Goal: Task Accomplishment & Management: Manage account settings

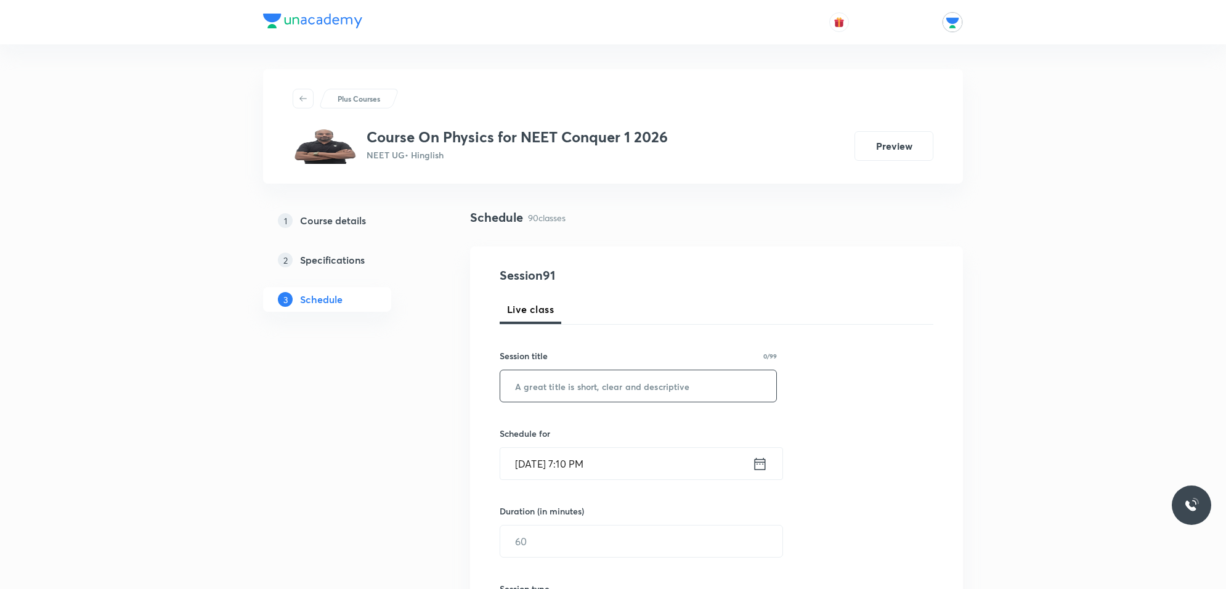
click at [561, 382] on input "text" at bounding box center [638, 385] width 276 height 31
type input "m"
type input "MODERN PHYSICS"
click at [647, 463] on input "[DATE] 7:10 PM" at bounding box center [626, 463] width 252 height 31
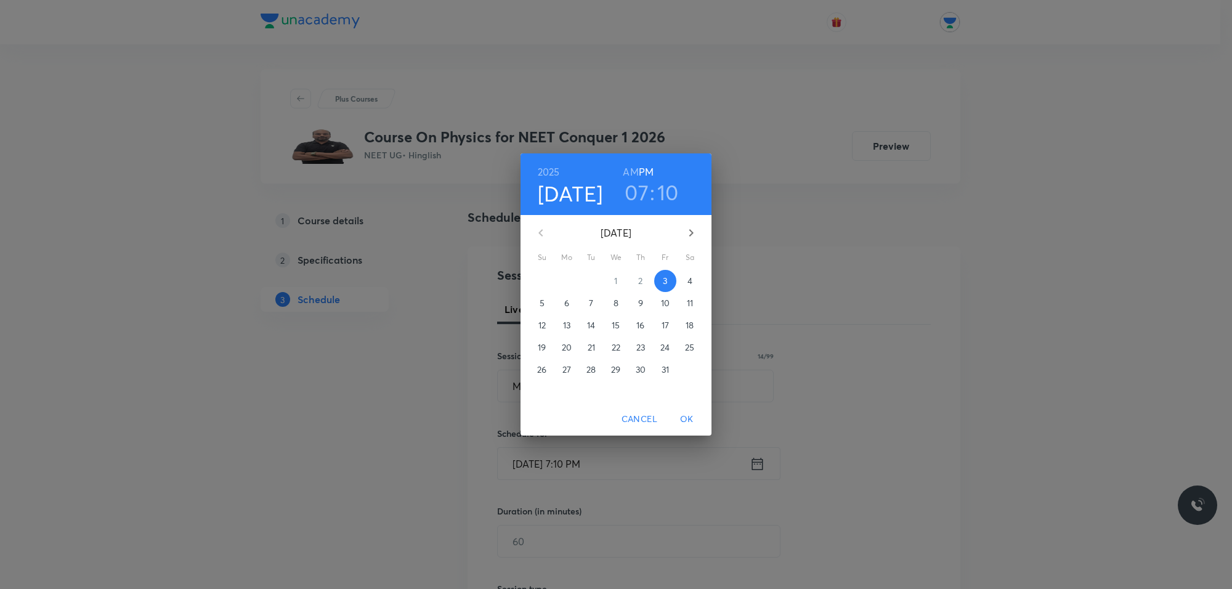
click at [689, 281] on p "4" at bounding box center [689, 281] width 5 height 12
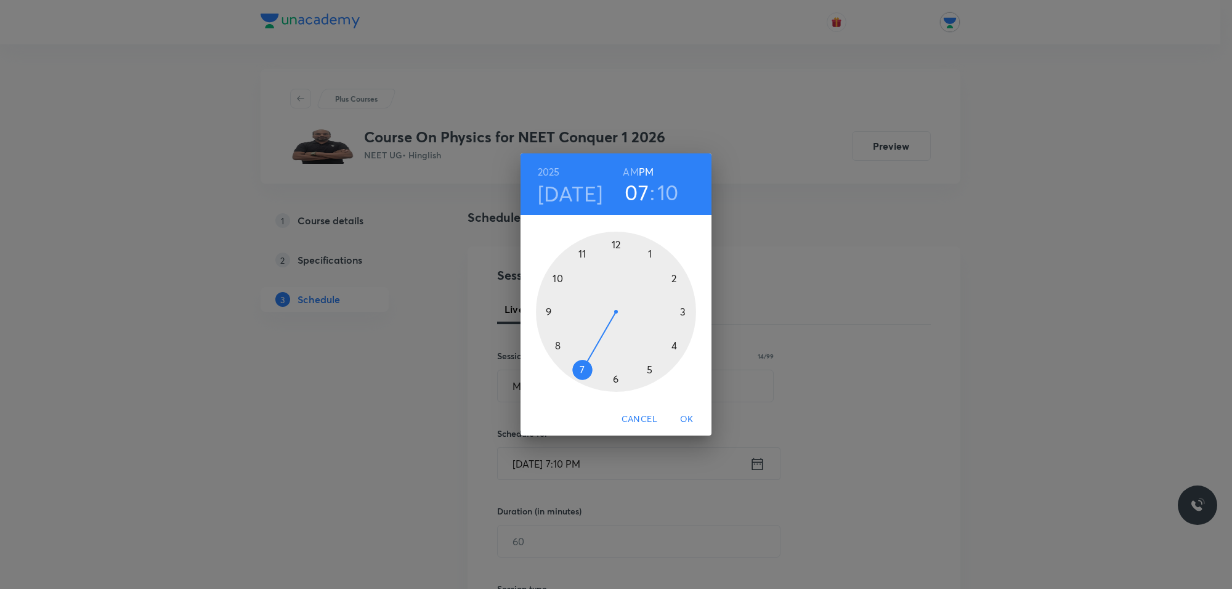
click at [628, 173] on h6 "AM" at bounding box center [630, 171] width 15 height 17
click at [577, 254] on div at bounding box center [616, 312] width 160 height 160
click at [617, 241] on div at bounding box center [616, 312] width 160 height 160
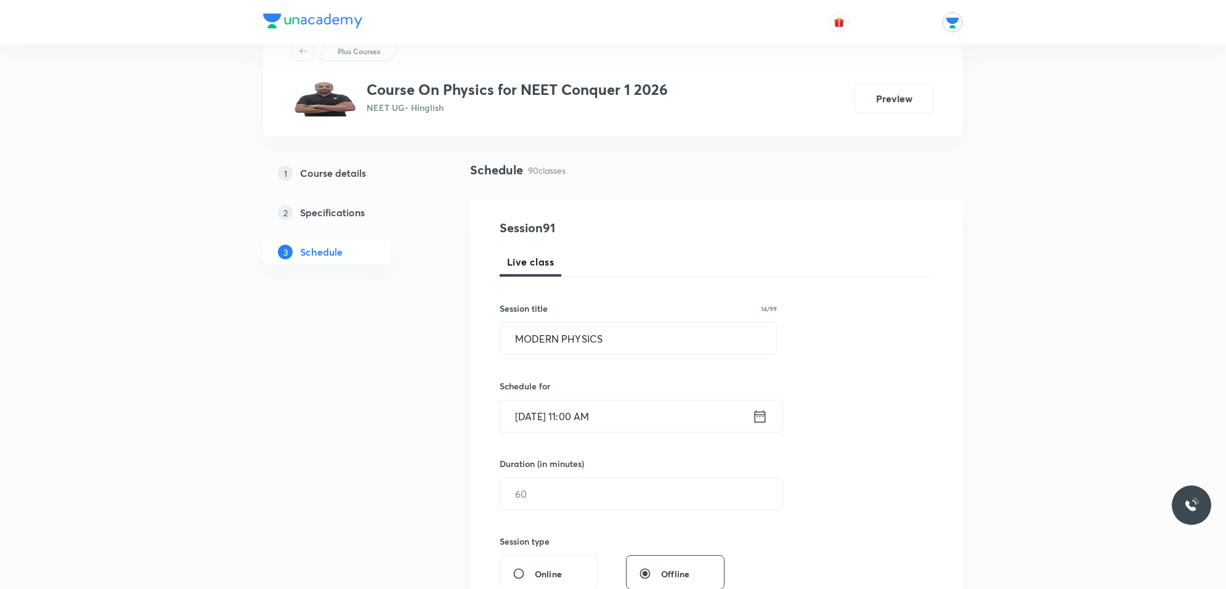
scroll to position [154, 0]
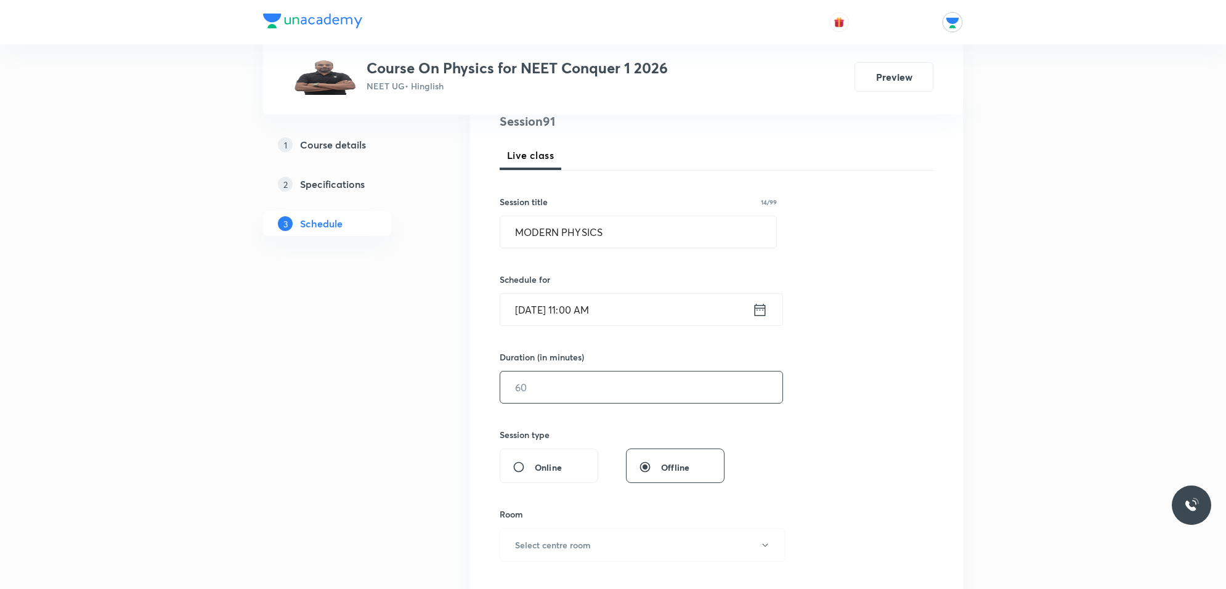
click at [596, 395] on input "text" at bounding box center [641, 386] width 282 height 31
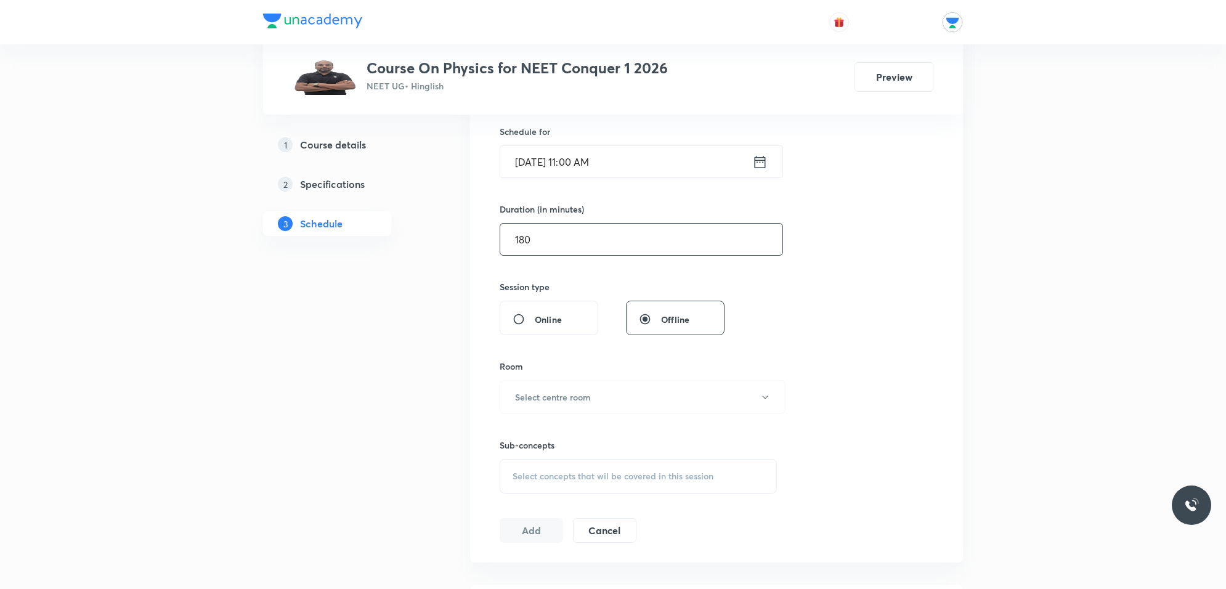
scroll to position [308, 0]
type input "180"
click at [576, 389] on h6 "Select centre room" at bounding box center [553, 390] width 76 height 13
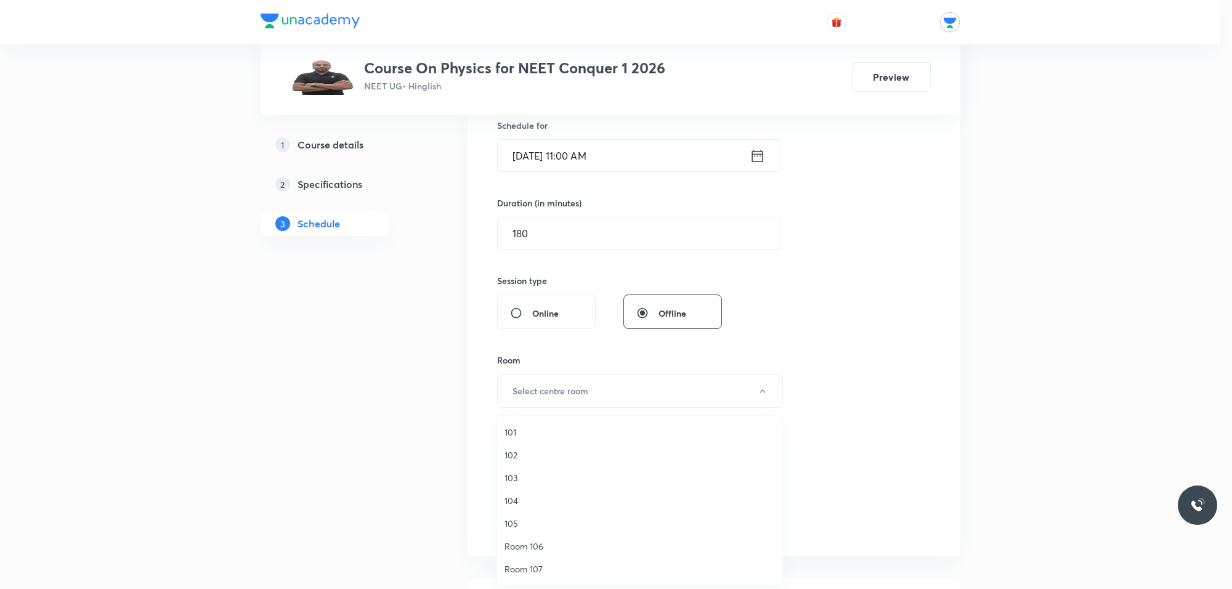
click at [516, 500] on span "104" at bounding box center [639, 500] width 270 height 13
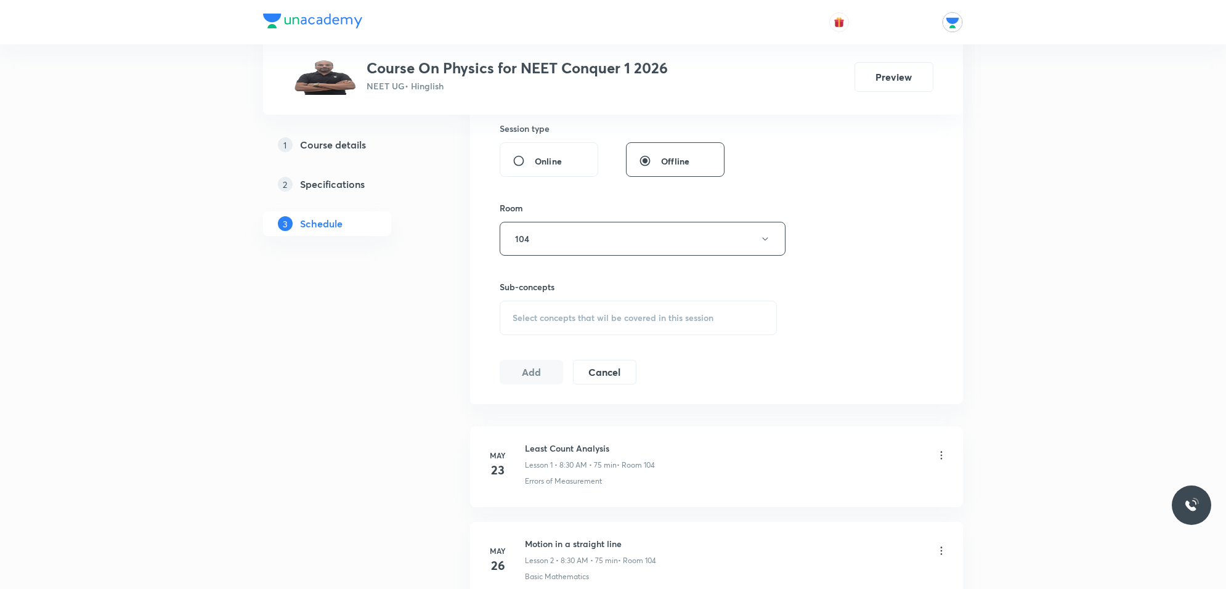
scroll to position [462, 0]
click at [555, 318] on span "Select concepts that wil be covered in this session" at bounding box center [612, 316] width 201 height 10
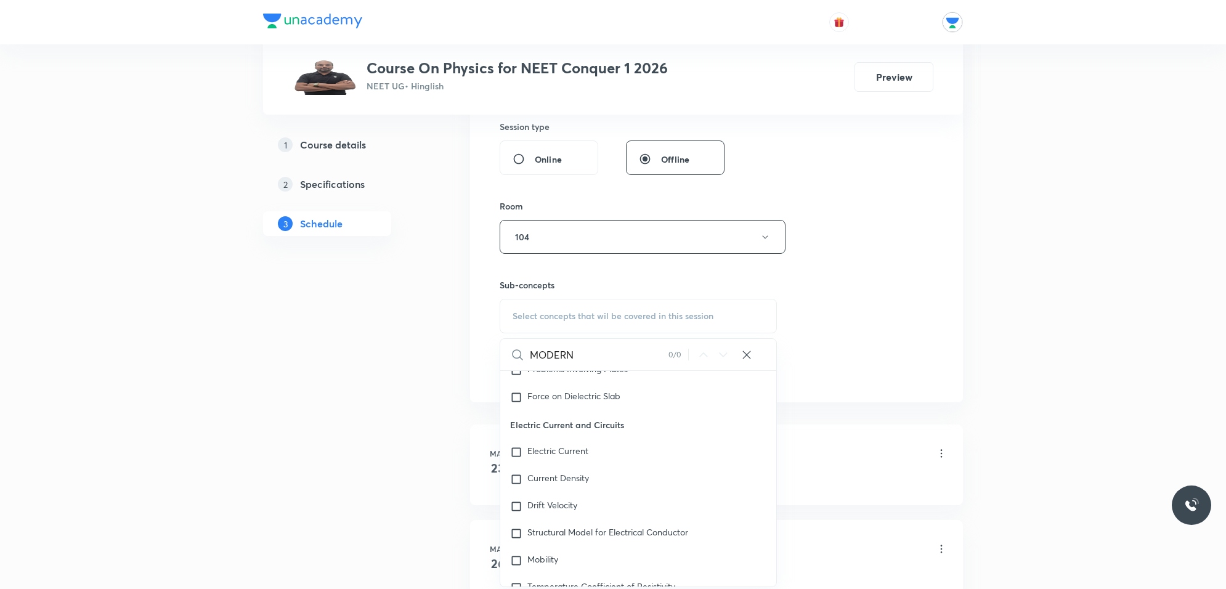
scroll to position [10425, 0]
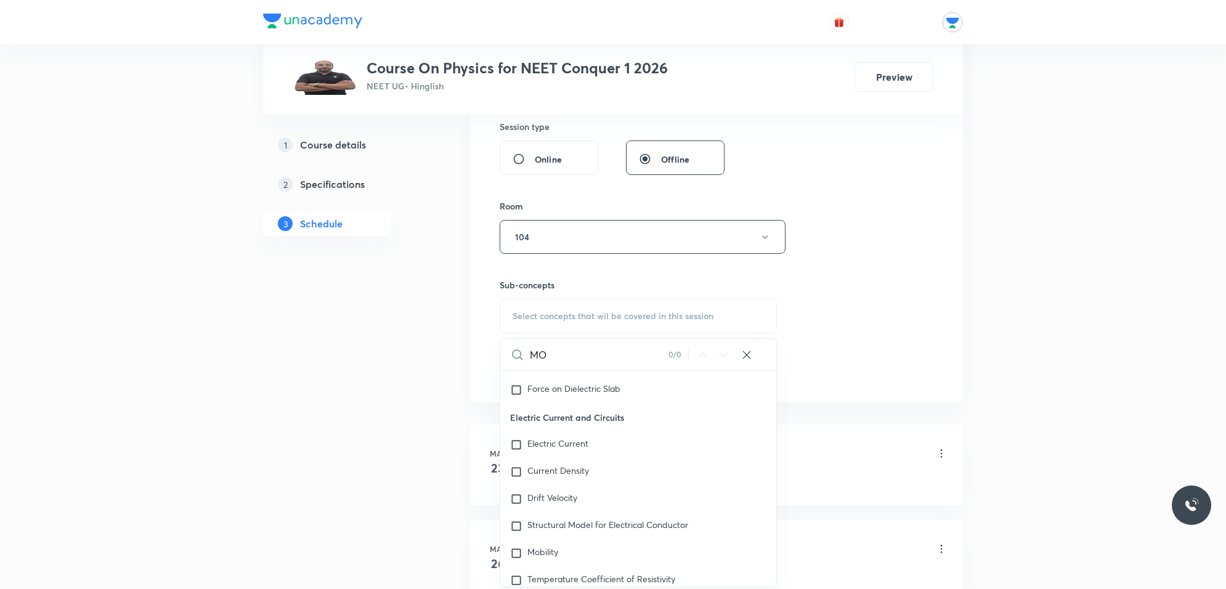
type input "M"
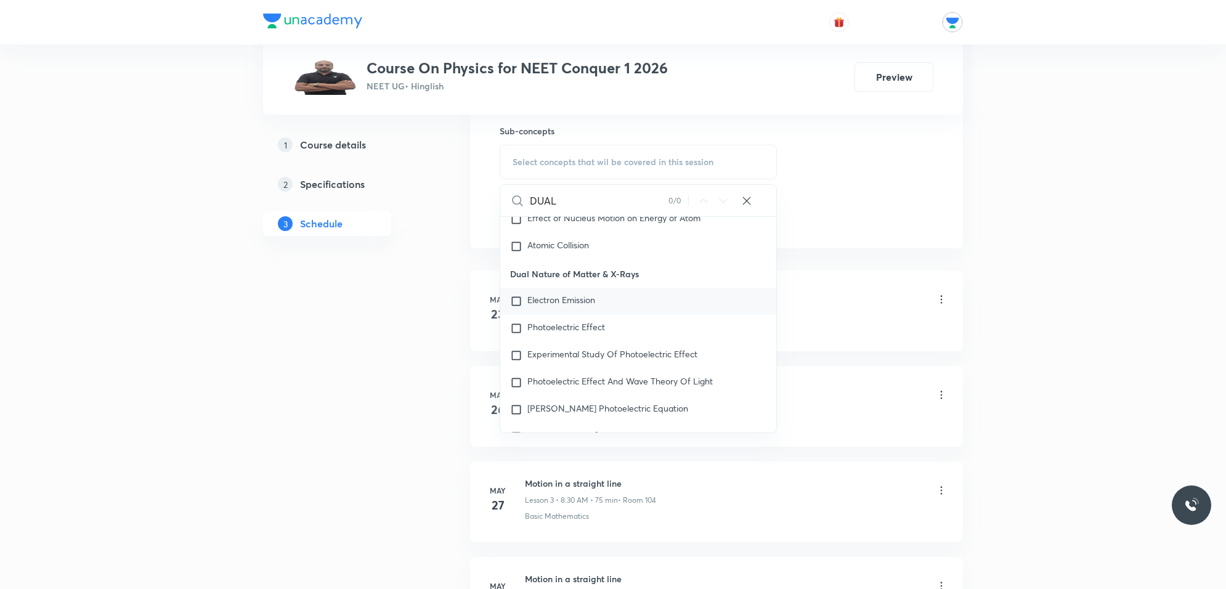
scroll to position [15660, 0]
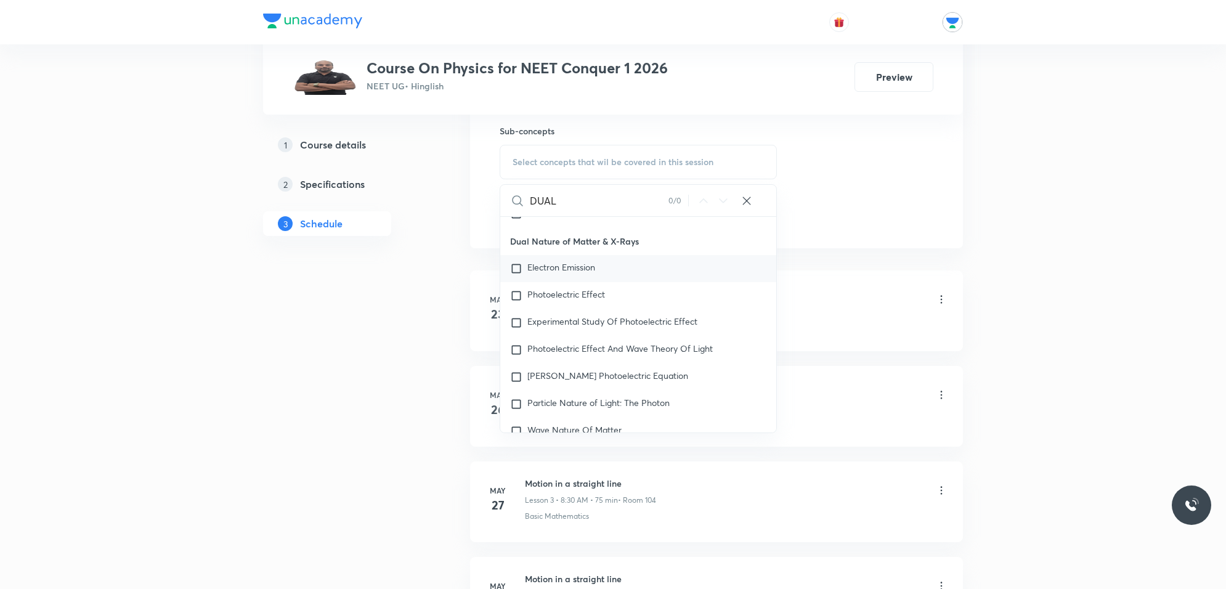
type input "DUAL"
click at [518, 262] on input "checkbox" at bounding box center [518, 268] width 17 height 12
checkbox input "true"
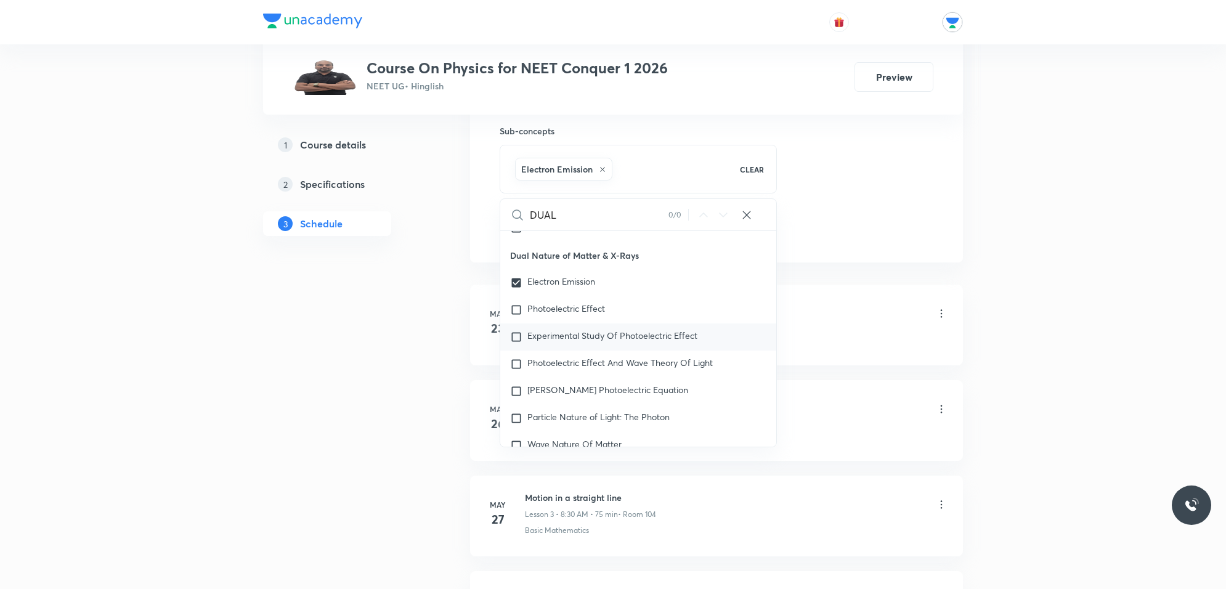
click at [517, 307] on input "checkbox" at bounding box center [518, 310] width 17 height 12
checkbox input "true"
click at [521, 334] on input "checkbox" at bounding box center [518, 337] width 17 height 12
checkbox input "true"
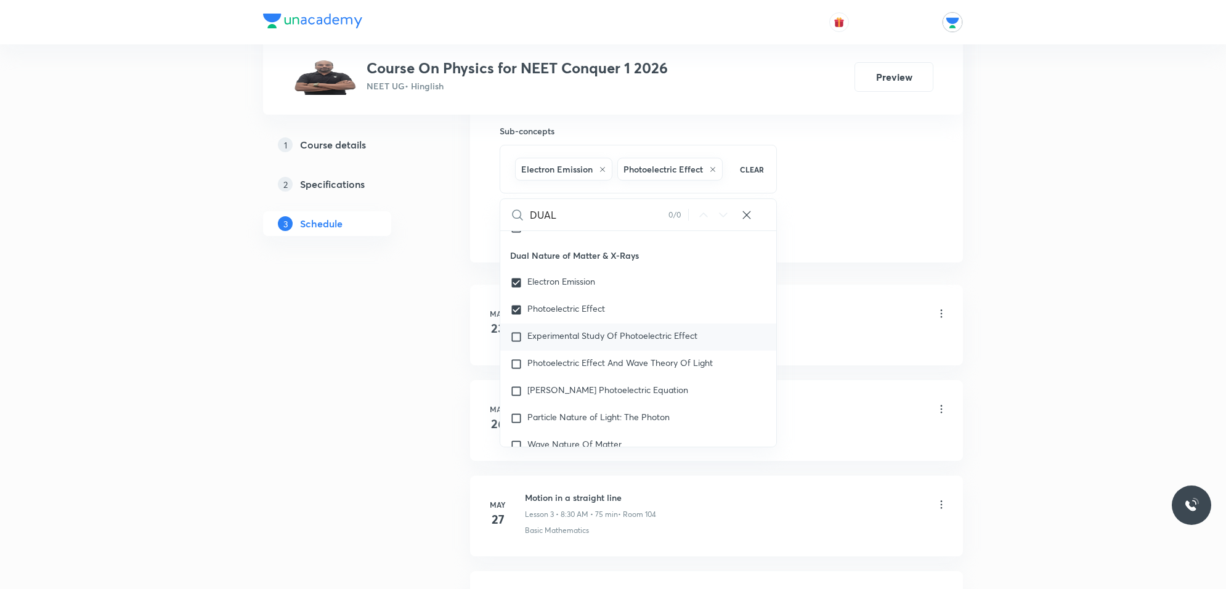
checkbox input "true"
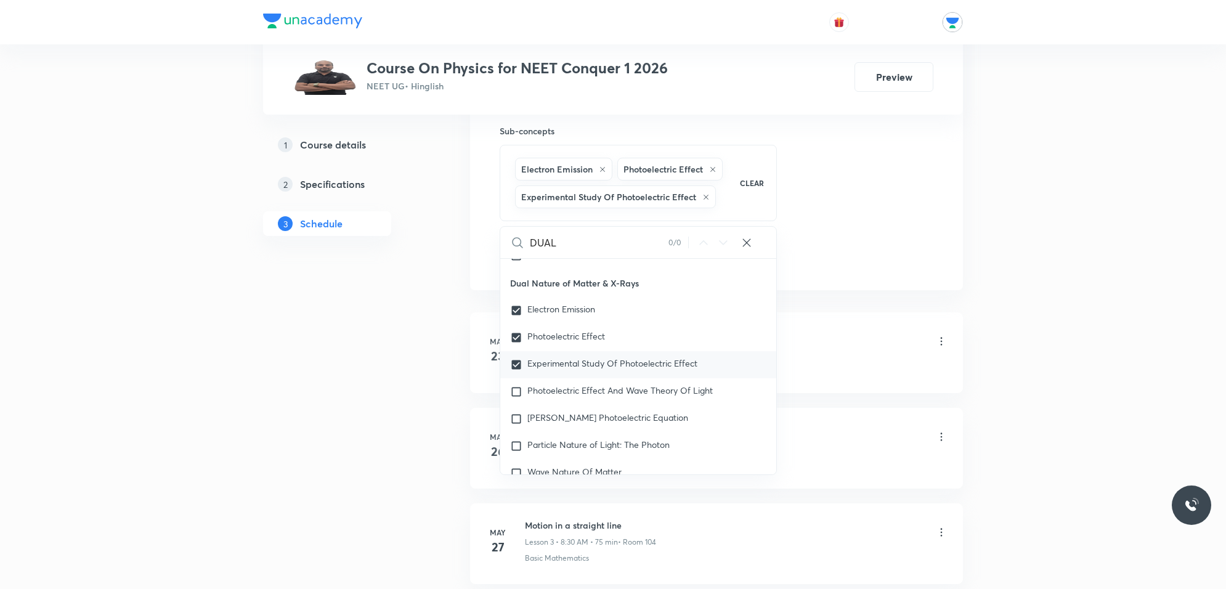
click at [515, 378] on div "Photoelectric Effect And Wave Theory Of Light" at bounding box center [638, 391] width 276 height 27
checkbox input "true"
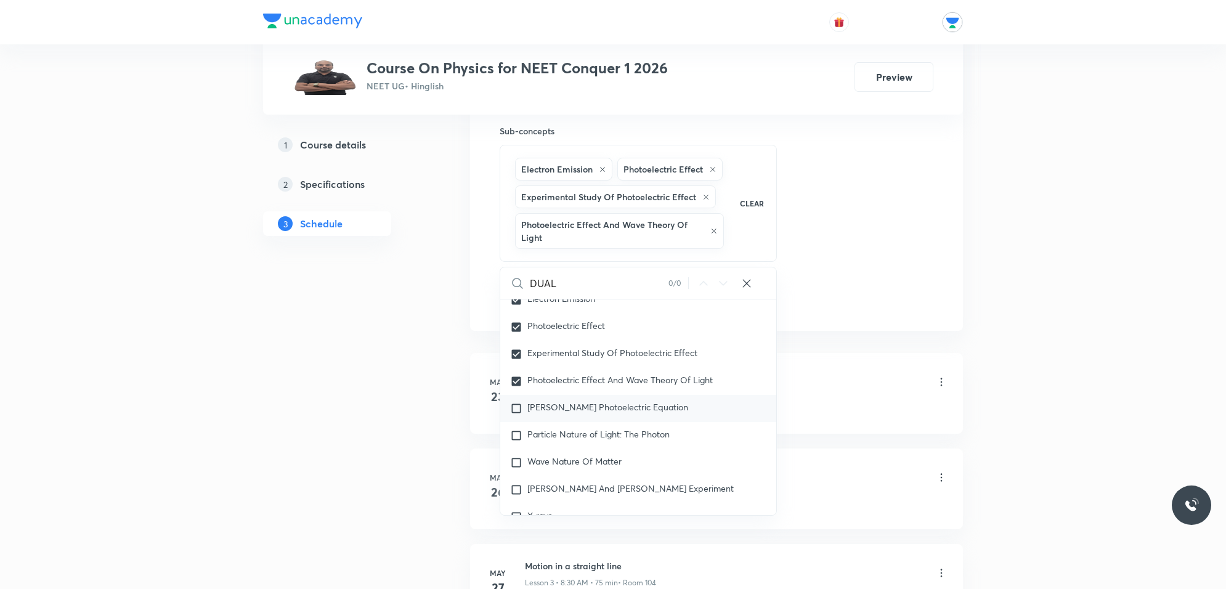
scroll to position [15737, 0]
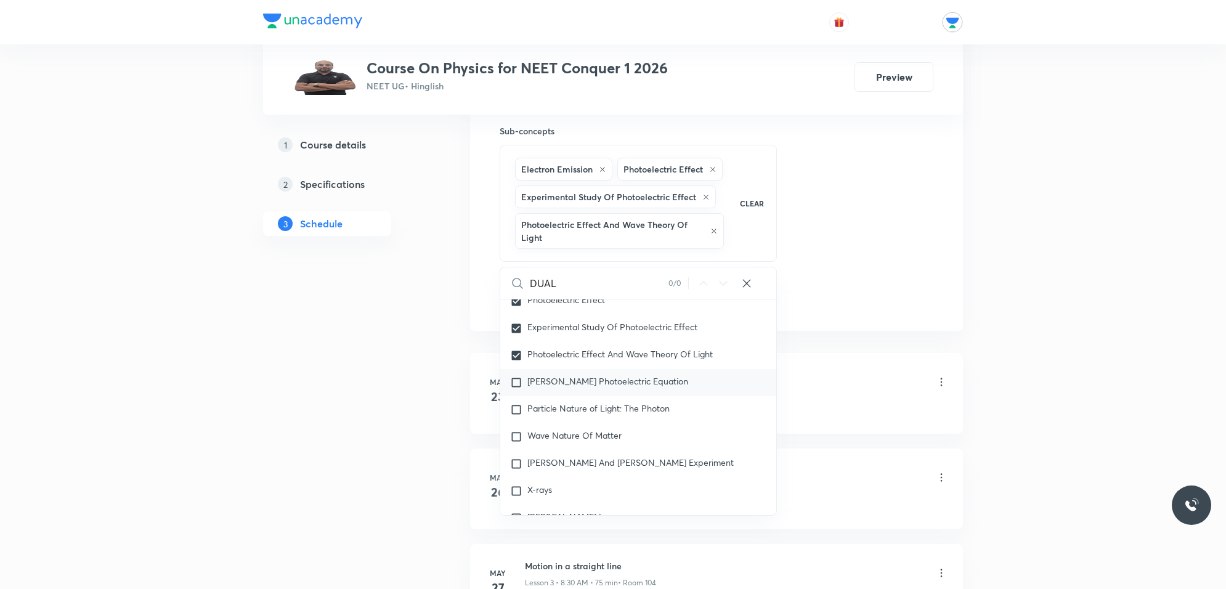
click at [519, 379] on input "checkbox" at bounding box center [518, 382] width 17 height 12
checkbox input "true"
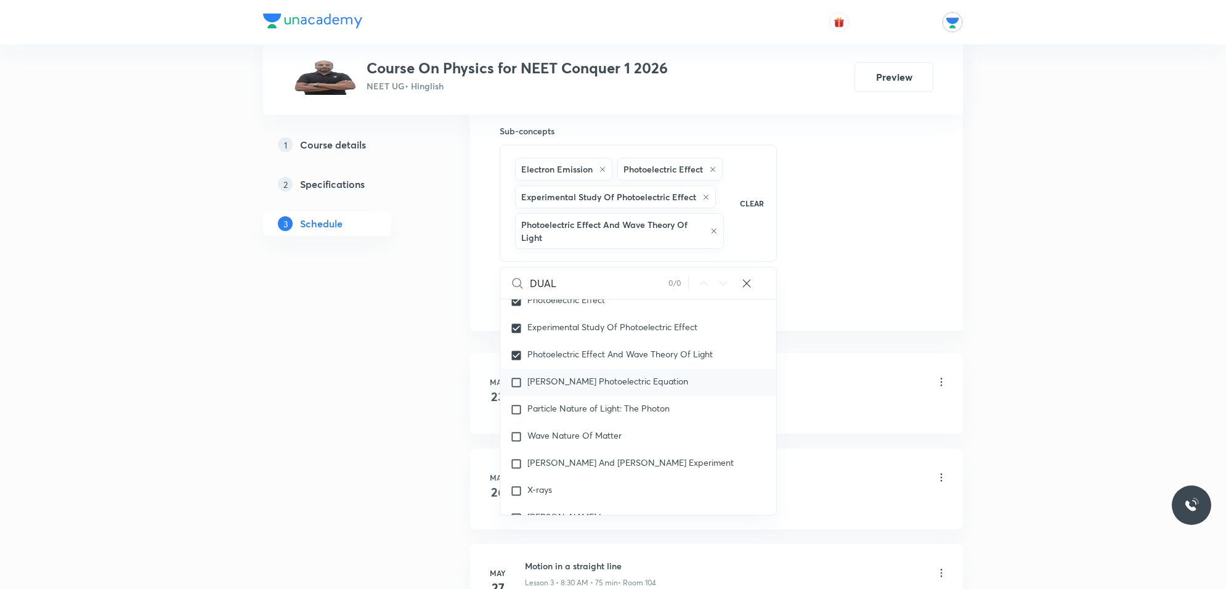
checkbox input "true"
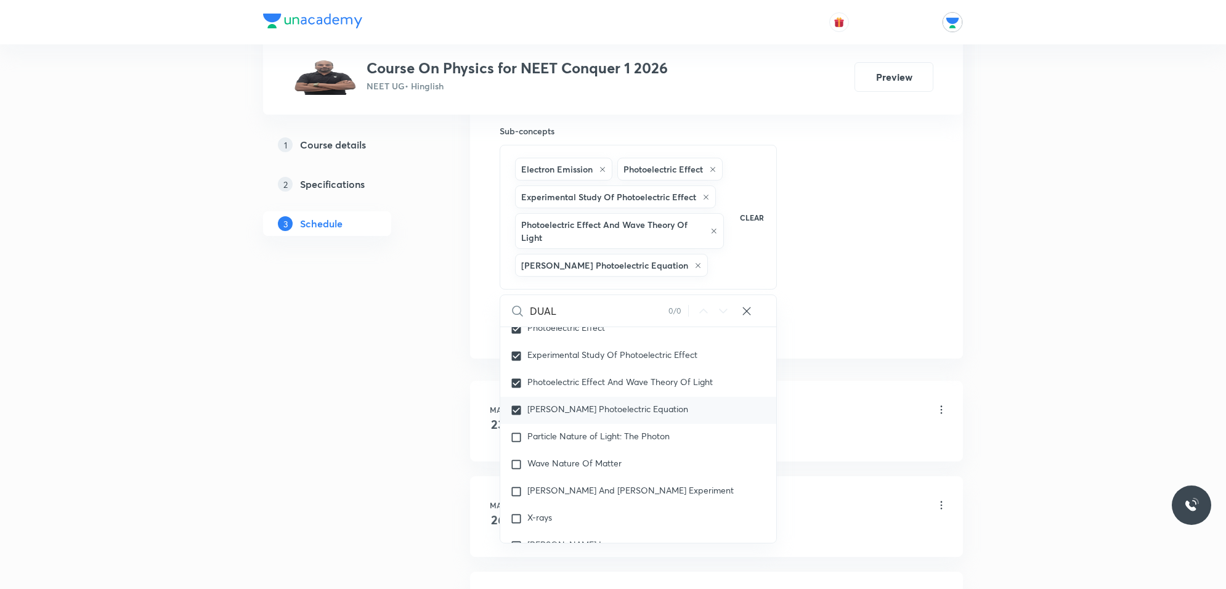
click at [514, 411] on input "checkbox" at bounding box center [518, 410] width 17 height 12
checkbox input "false"
checkbox input "true"
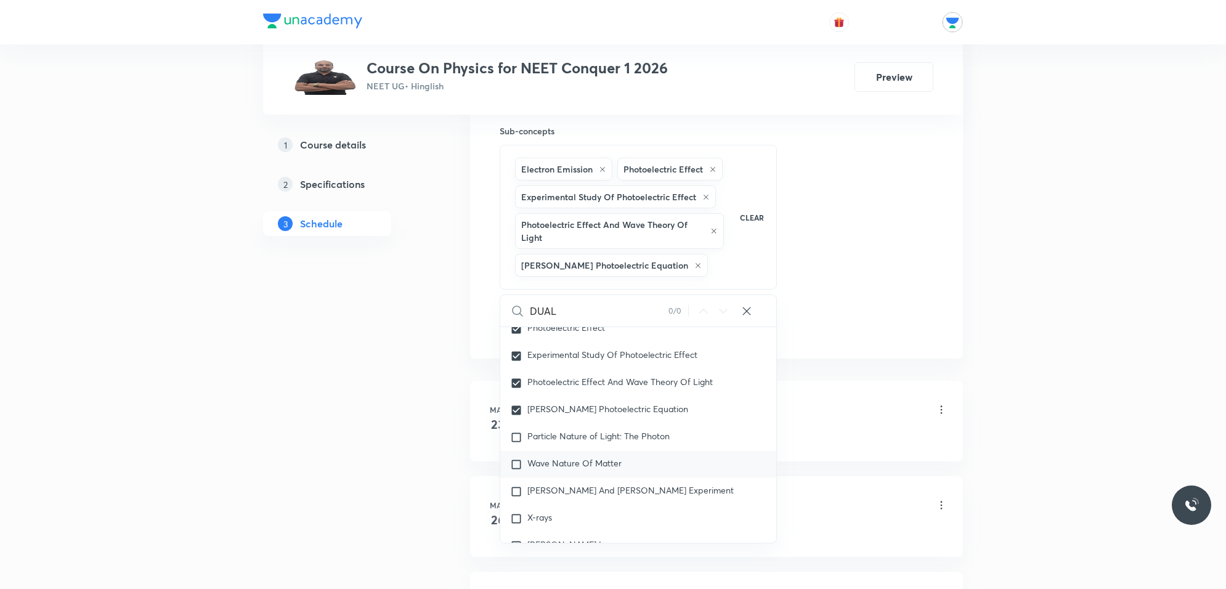
checkbox input "true"
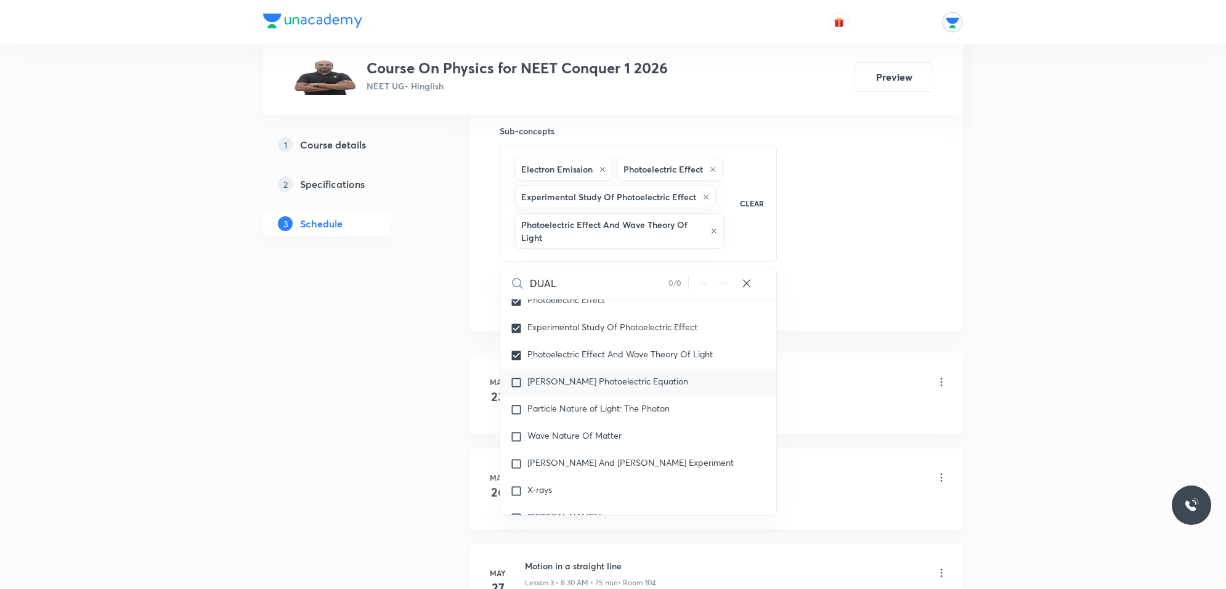
click at [513, 379] on input "checkbox" at bounding box center [518, 382] width 17 height 12
checkbox input "true"
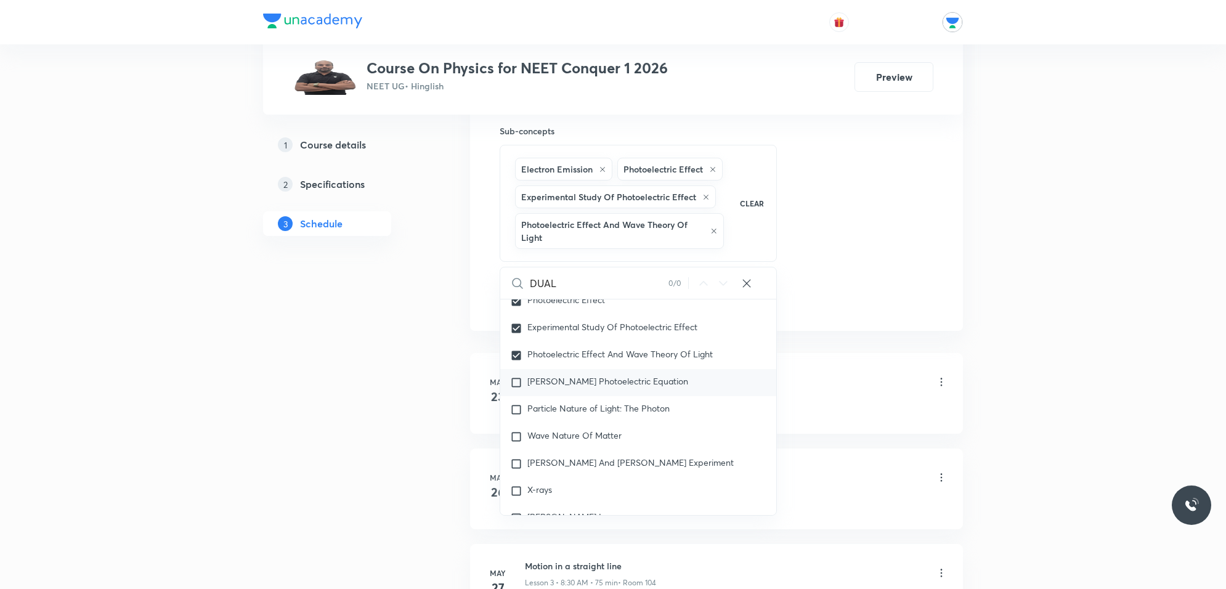
checkbox input "true"
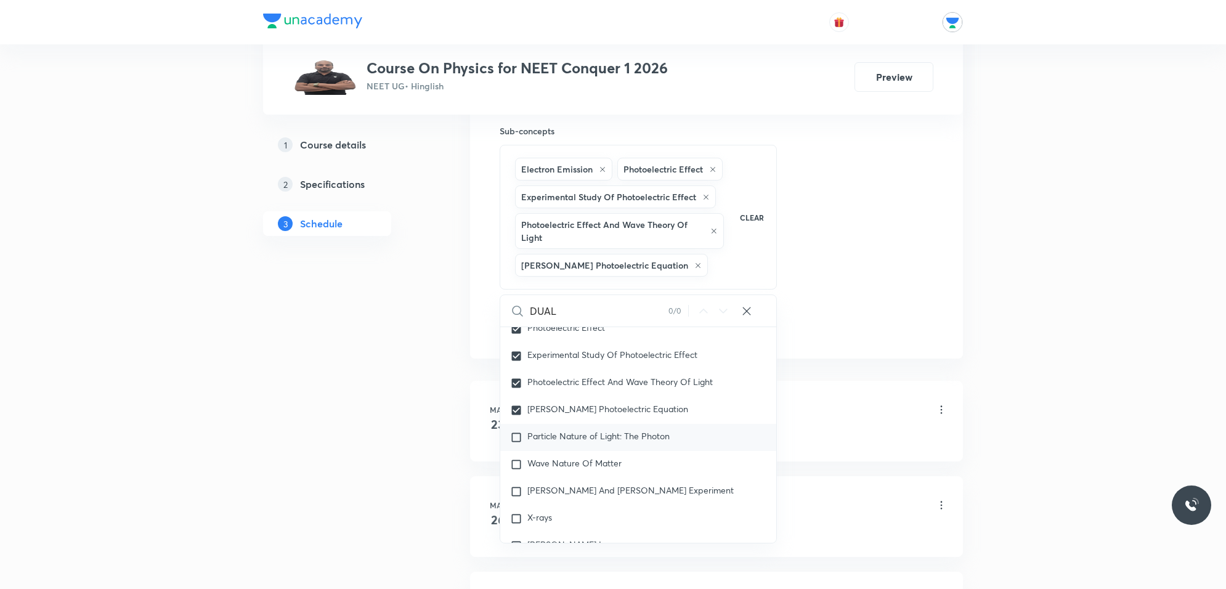
click at [517, 437] on input "checkbox" at bounding box center [518, 437] width 17 height 12
checkbox input "true"
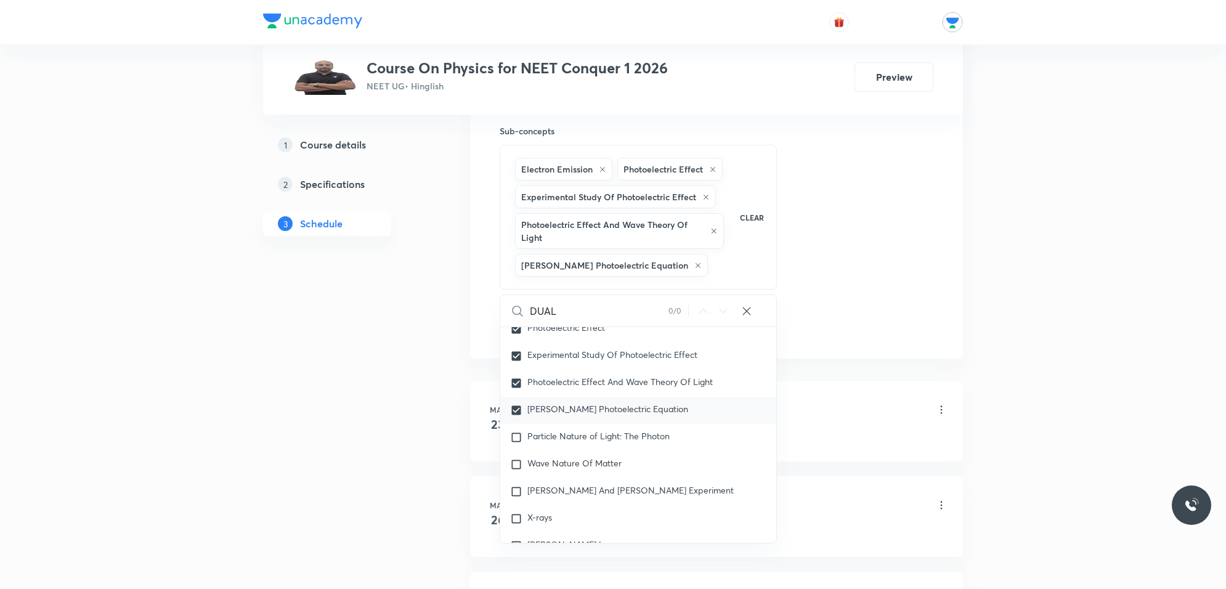
checkbox input "true"
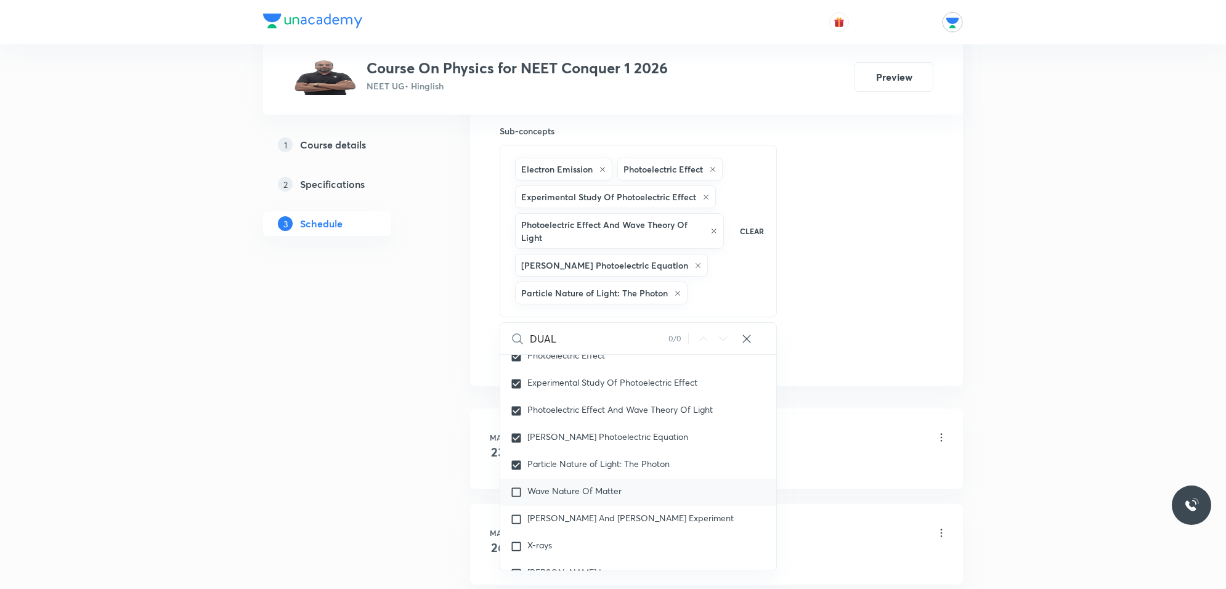
click at [515, 490] on input "checkbox" at bounding box center [518, 492] width 17 height 12
checkbox input "true"
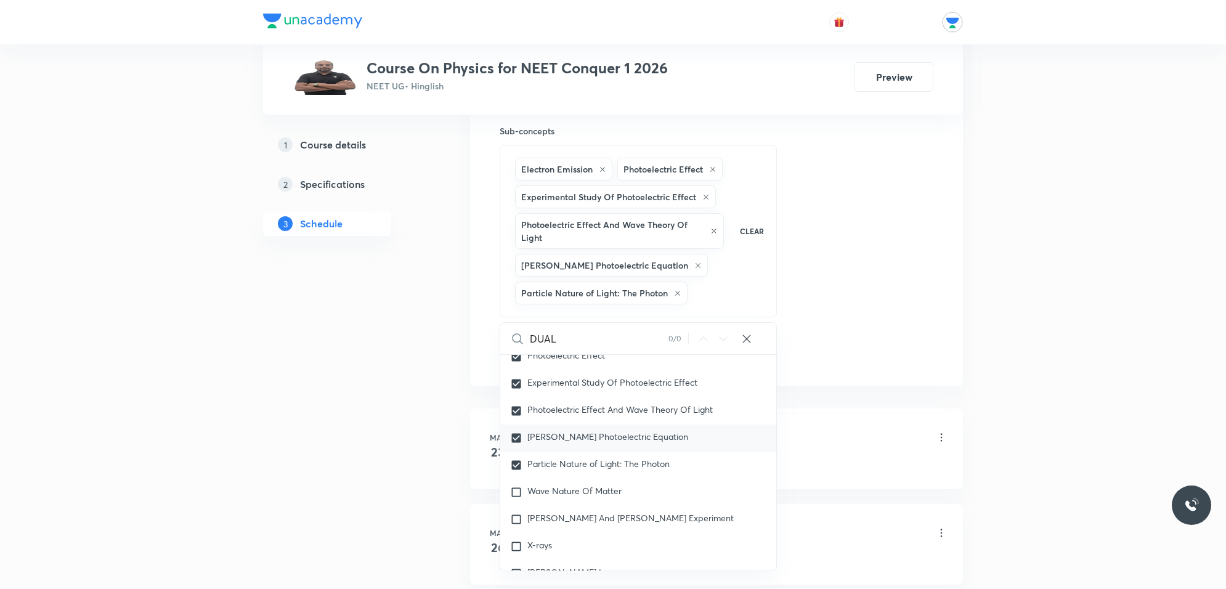
checkbox input "true"
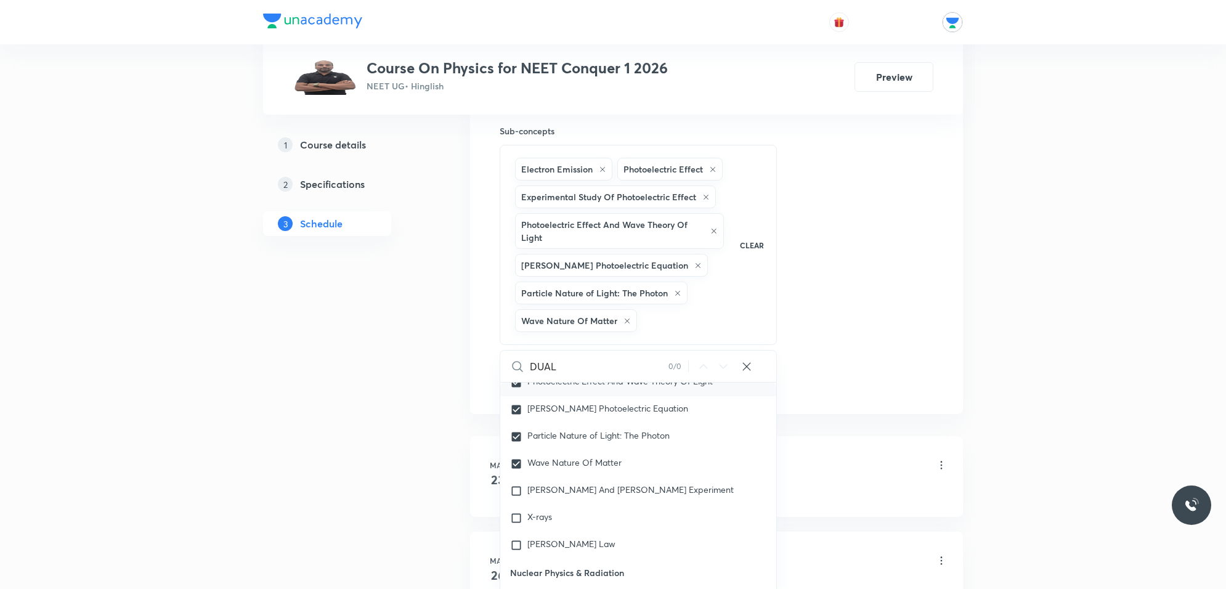
scroll to position [15814, 0]
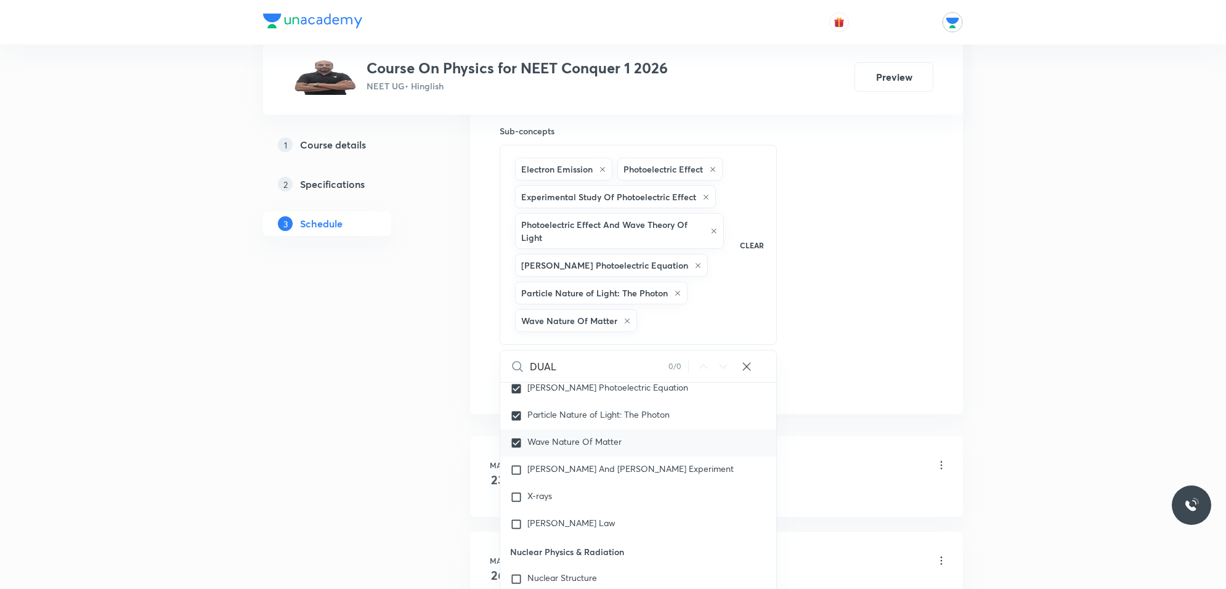
click at [515, 439] on input "checkbox" at bounding box center [518, 443] width 17 height 12
checkbox input "false"
checkbox input "true"
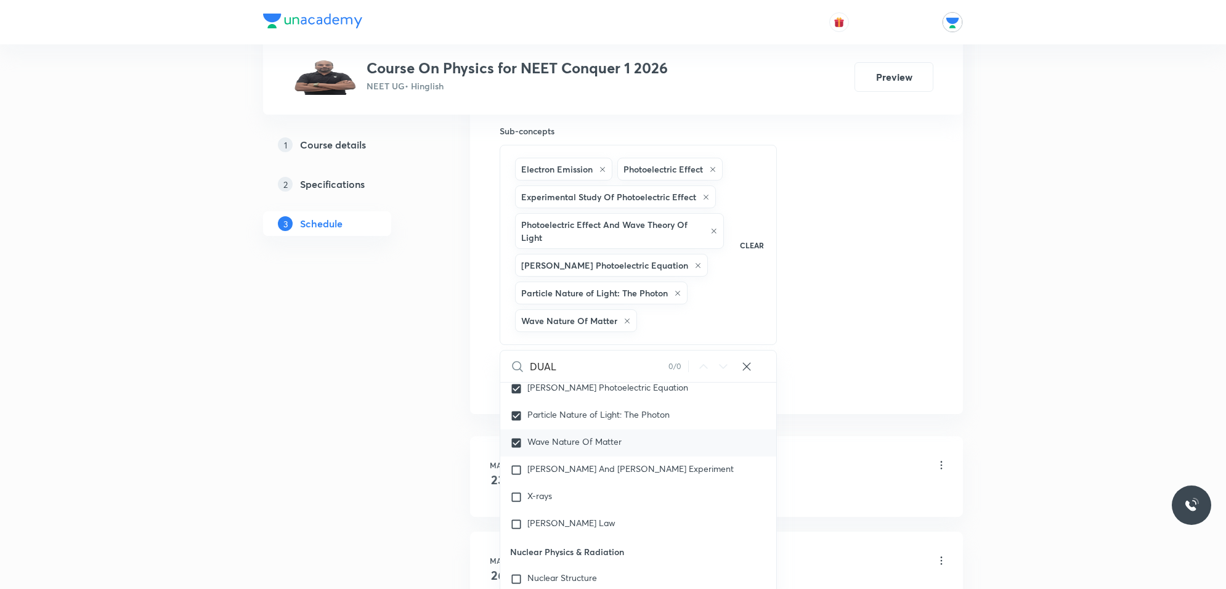
checkbox input "true"
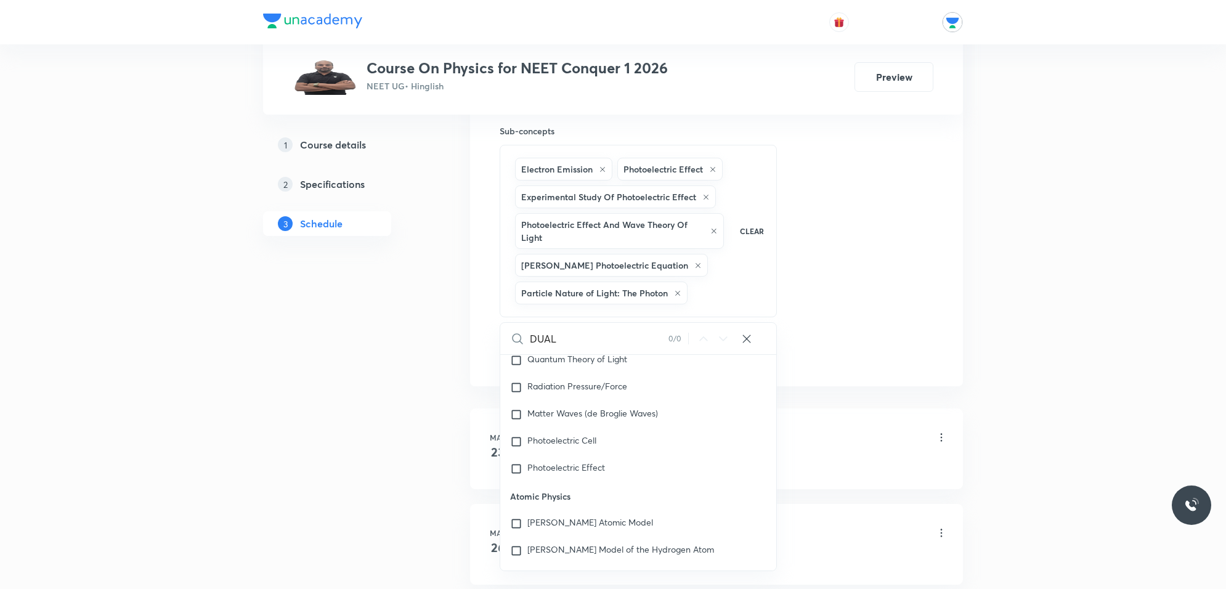
scroll to position [15122, 0]
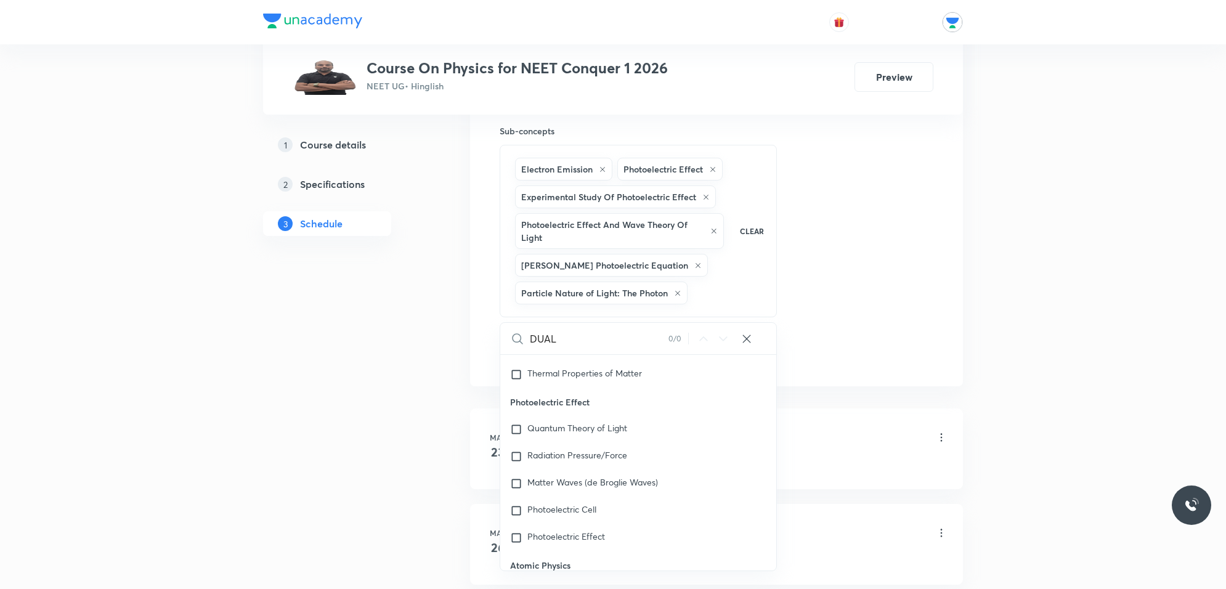
click at [869, 266] on div "Session 91 Live class Session title 14/99 MODERN PHYSICS ​ Schedule for Oct 4, …" at bounding box center [717, 8] width 434 height 716
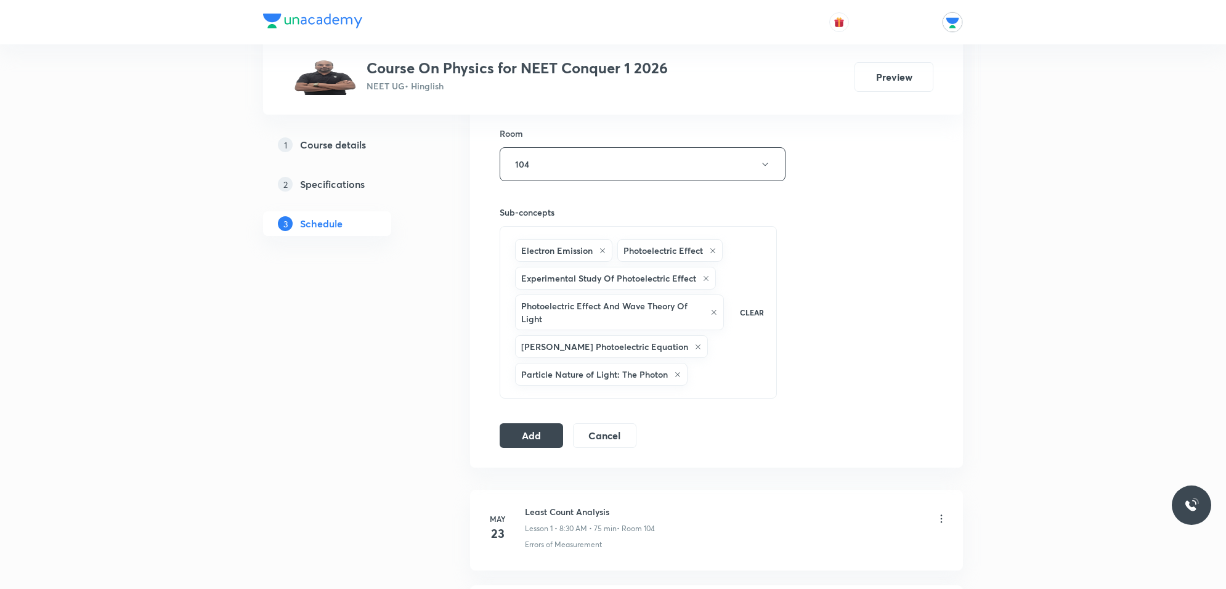
scroll to position [539, 0]
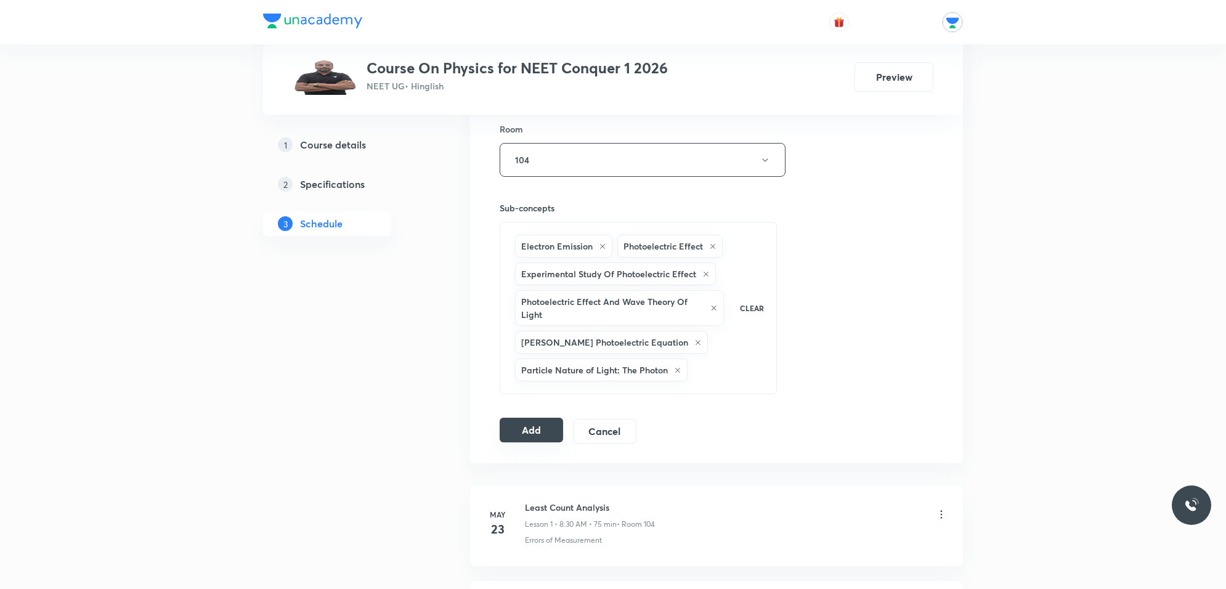
click at [535, 440] on button "Add" at bounding box center [531, 430] width 63 height 25
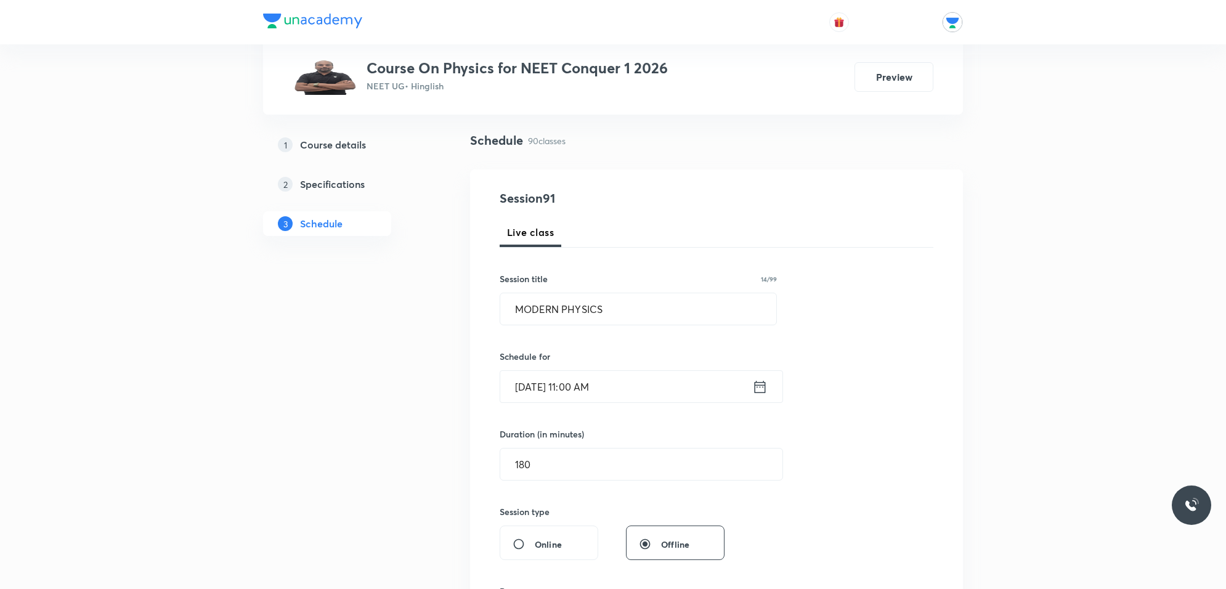
scroll to position [154, 0]
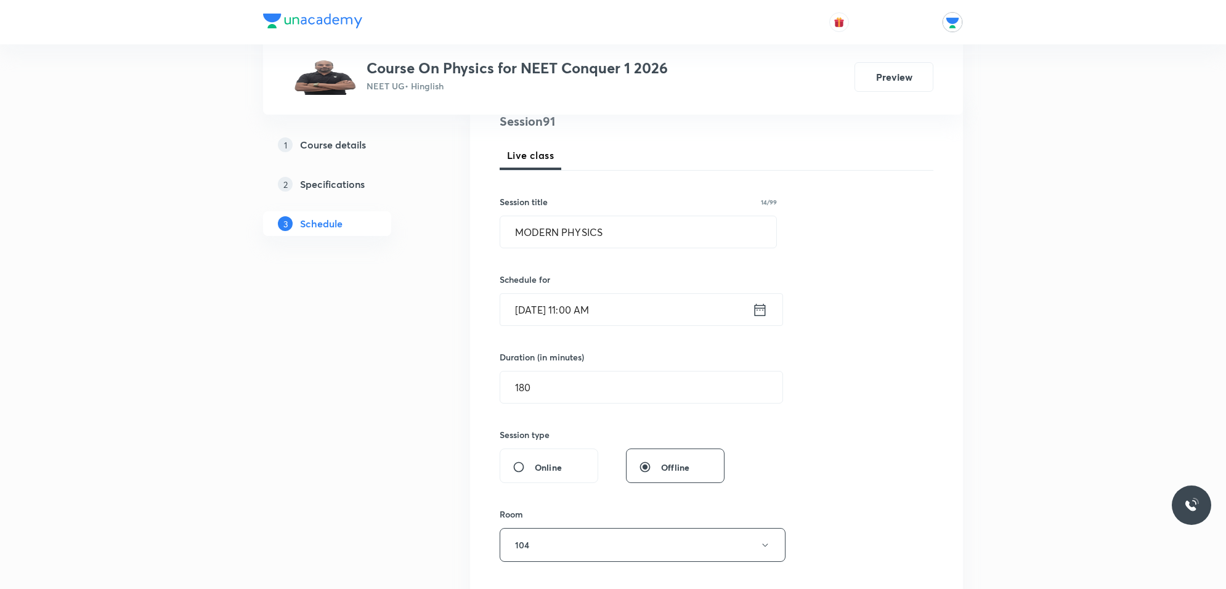
click at [737, 304] on input "Oct 4, 2025, 11:00 AM" at bounding box center [626, 309] width 252 height 31
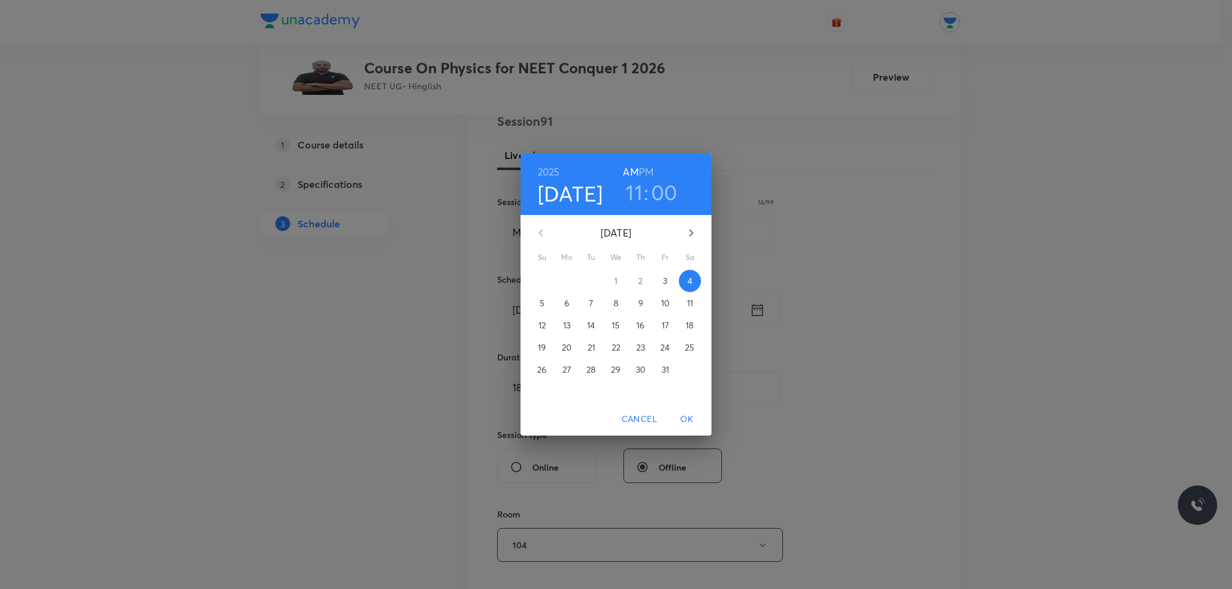
click at [662, 192] on h3 "00" at bounding box center [664, 192] width 26 height 26
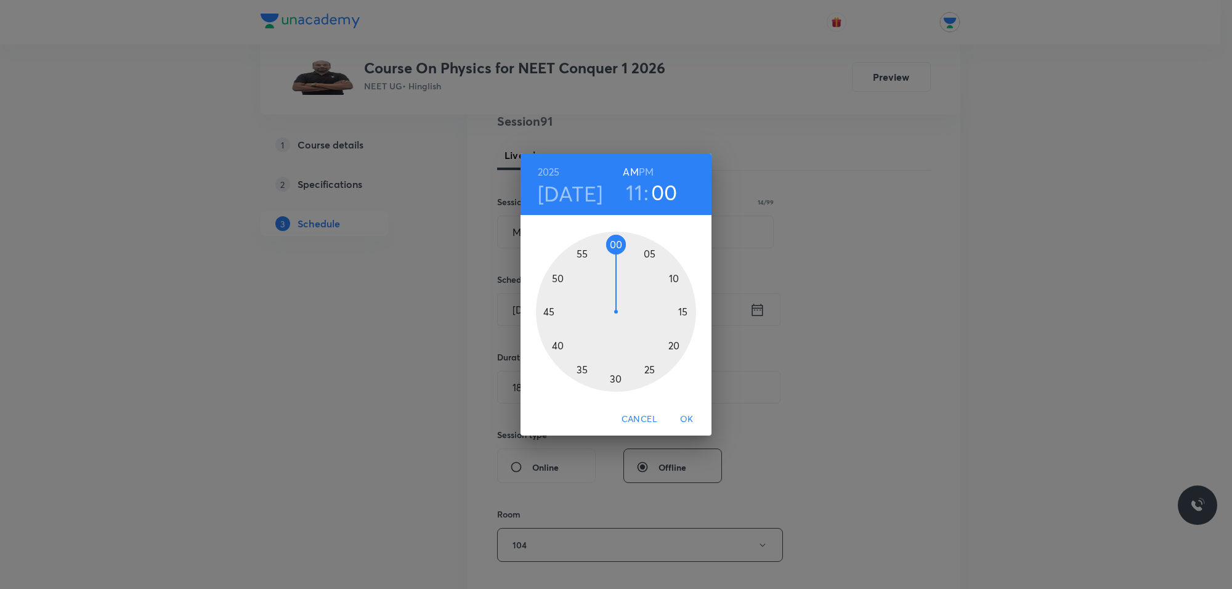
click at [617, 376] on div at bounding box center [616, 312] width 160 height 160
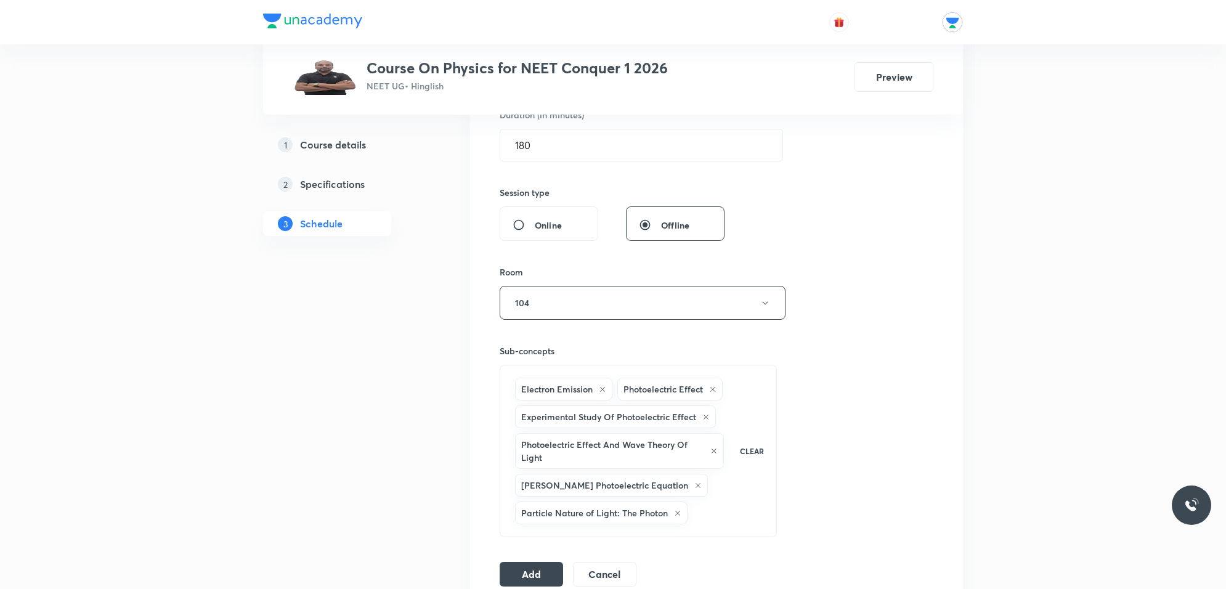
scroll to position [539, 0]
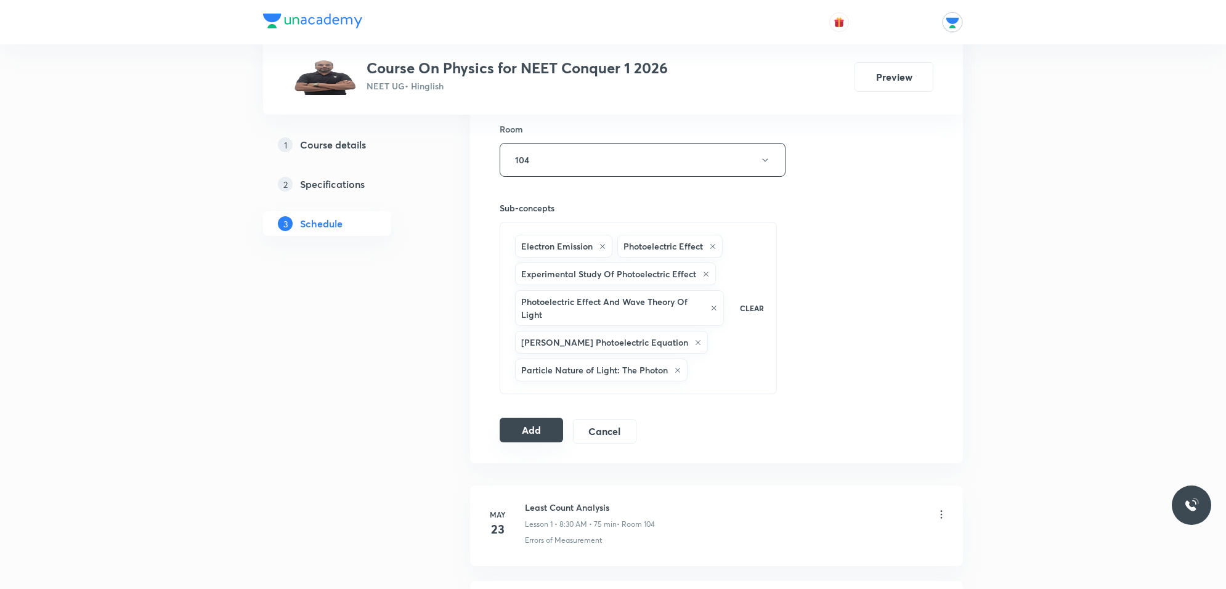
click at [533, 439] on button "Add" at bounding box center [531, 430] width 63 height 25
click at [533, 440] on button "Add" at bounding box center [531, 430] width 63 height 25
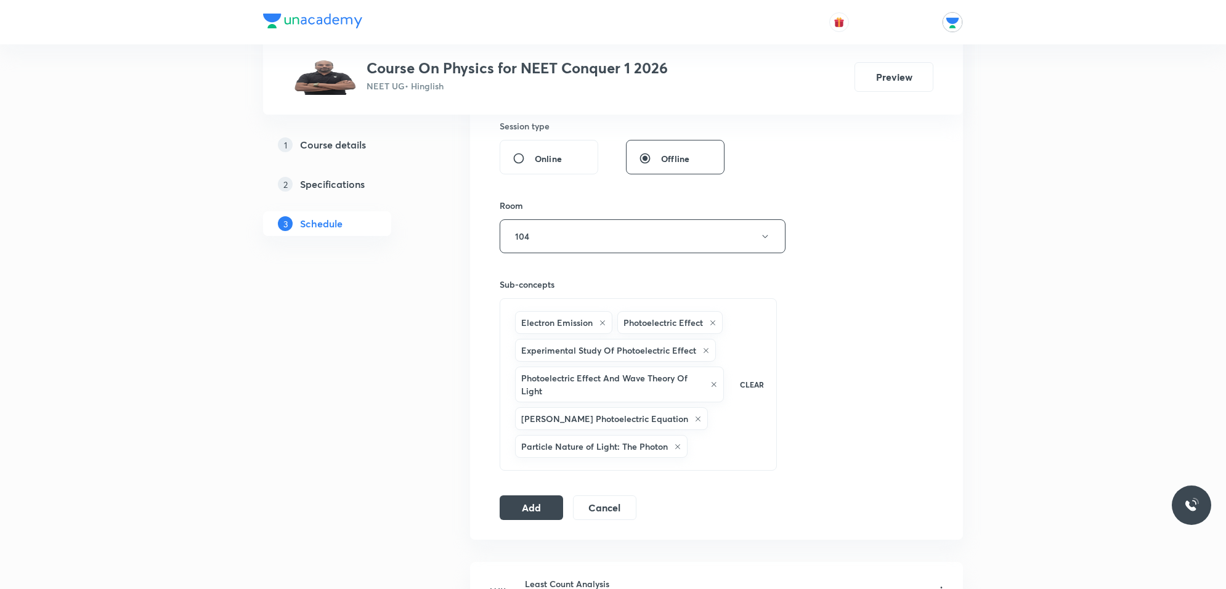
scroll to position [462, 0]
click at [941, 256] on div "Session 91 Live class Session title 14/99 MODERN PHYSICS ​ Schedule for Oct 4, …" at bounding box center [716, 162] width 493 height 756
drag, startPoint x: 934, startPoint y: 256, endPoint x: 958, endPoint y: 221, distance: 42.5
click at [958, 221] on div "Session 91 Live class Session title 14/99 MODERN PHYSICS ​ Schedule for Oct 4, …" at bounding box center [716, 162] width 493 height 756
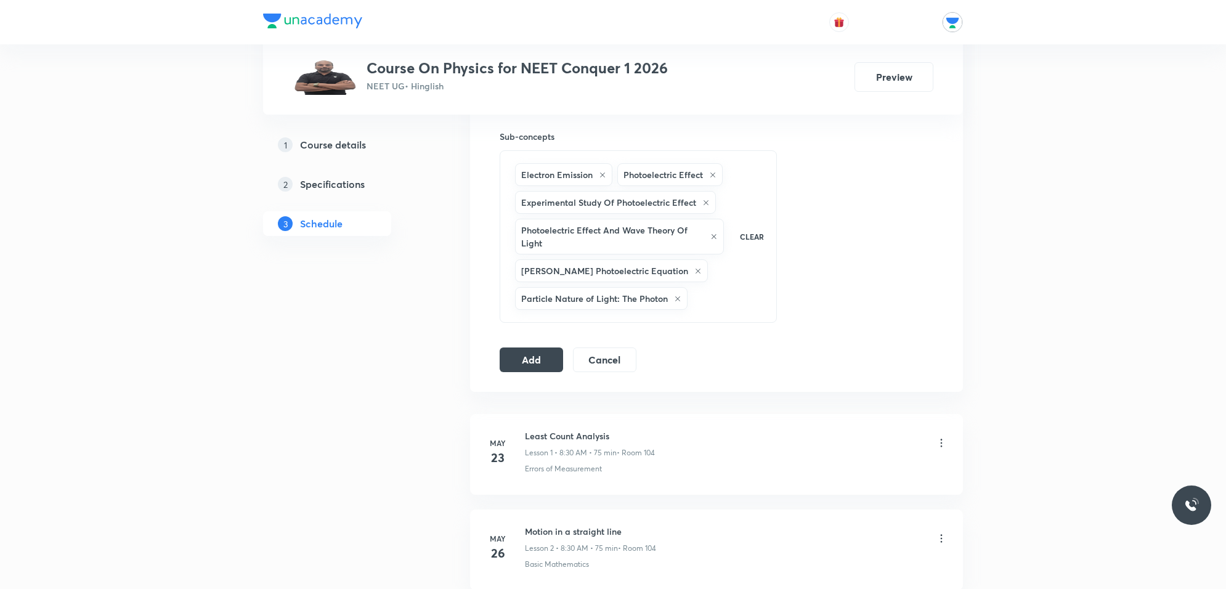
scroll to position [616, 0]
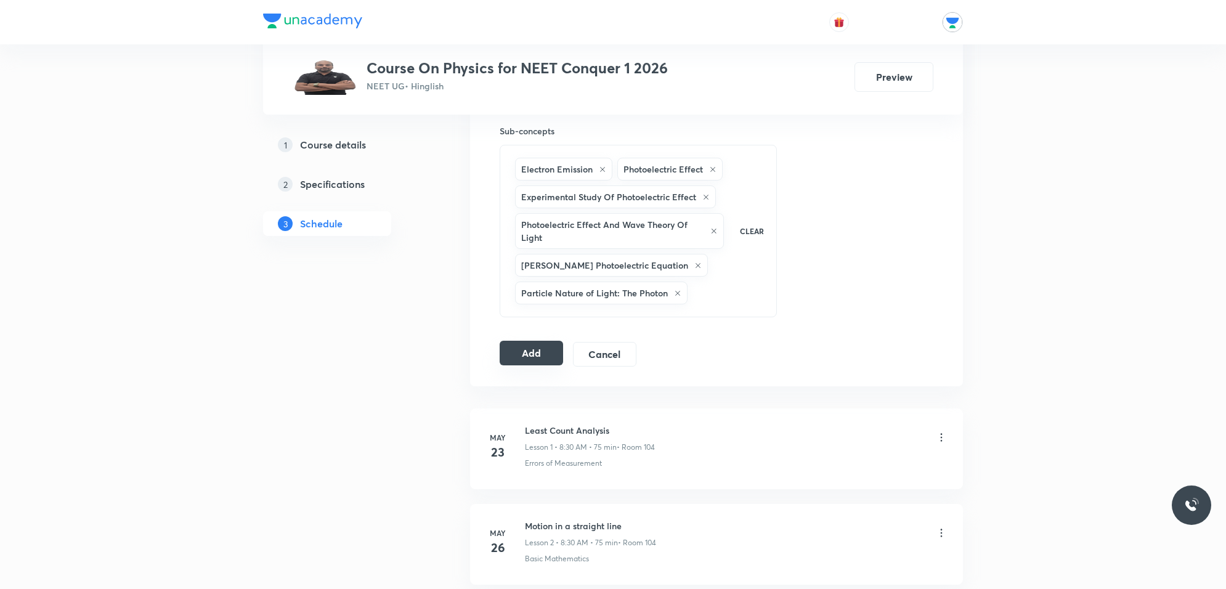
click at [524, 357] on button "Add" at bounding box center [531, 353] width 63 height 25
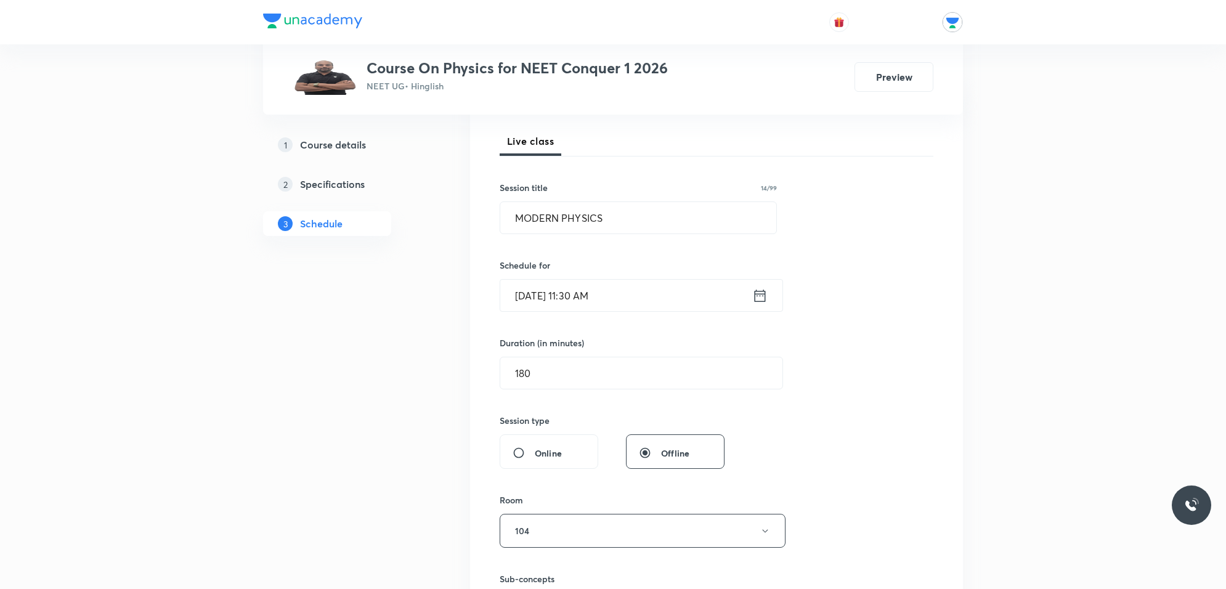
scroll to position [154, 0]
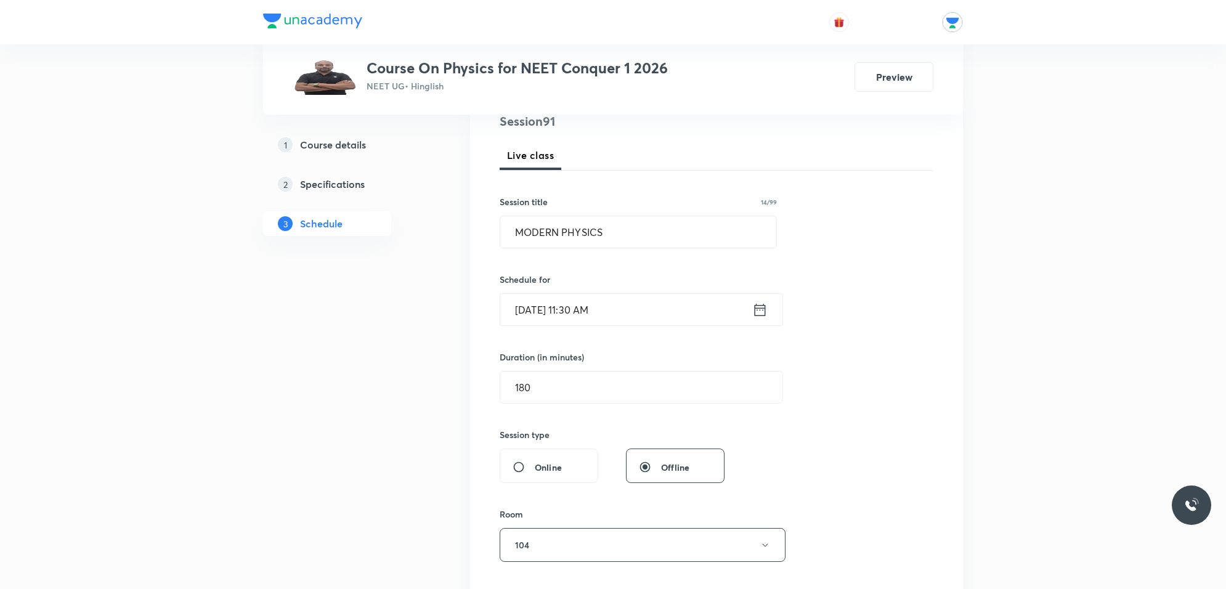
click at [629, 308] on input "Oct 4, 2025, 11:30 AM" at bounding box center [626, 309] width 252 height 31
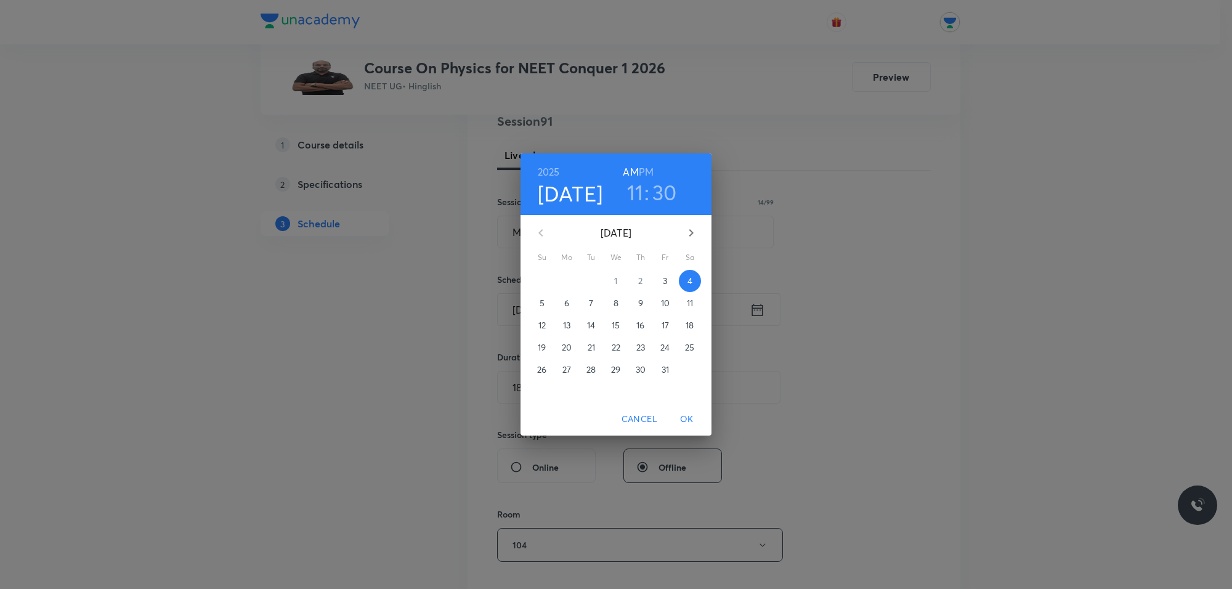
click at [666, 194] on h3 "30" at bounding box center [664, 192] width 25 height 26
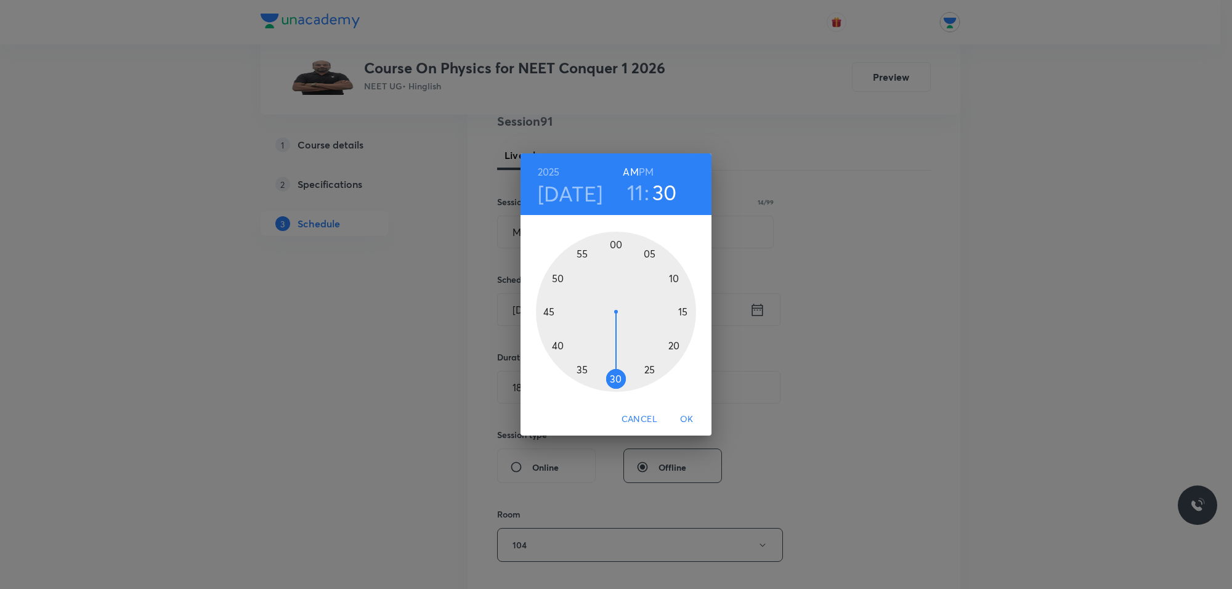
click at [583, 367] on div at bounding box center [616, 312] width 160 height 160
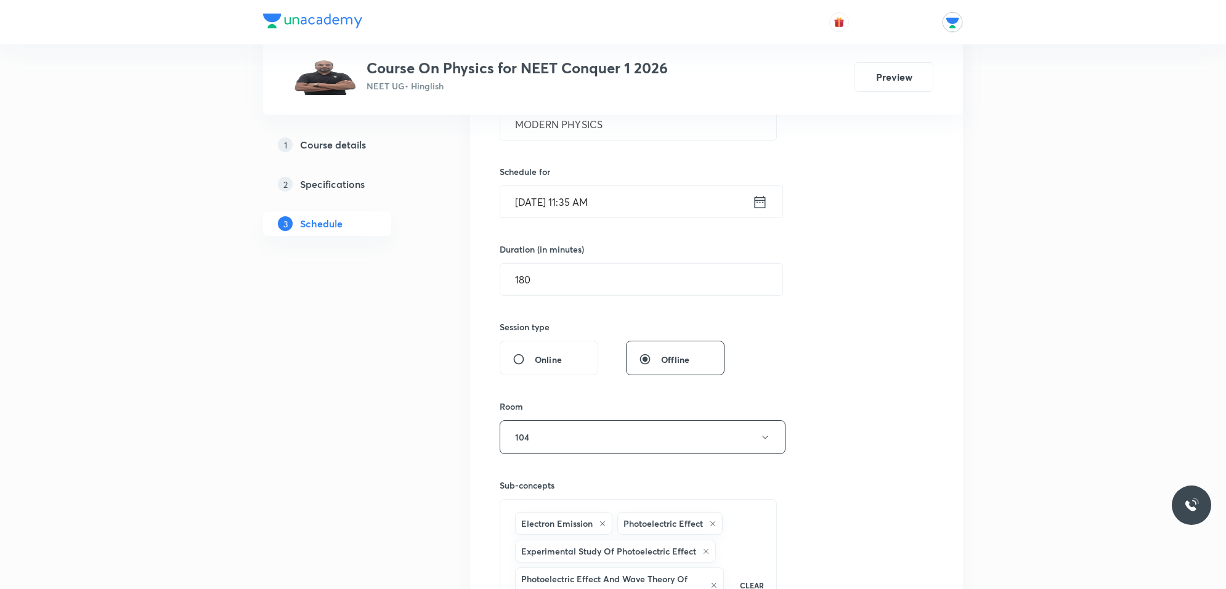
scroll to position [539, 0]
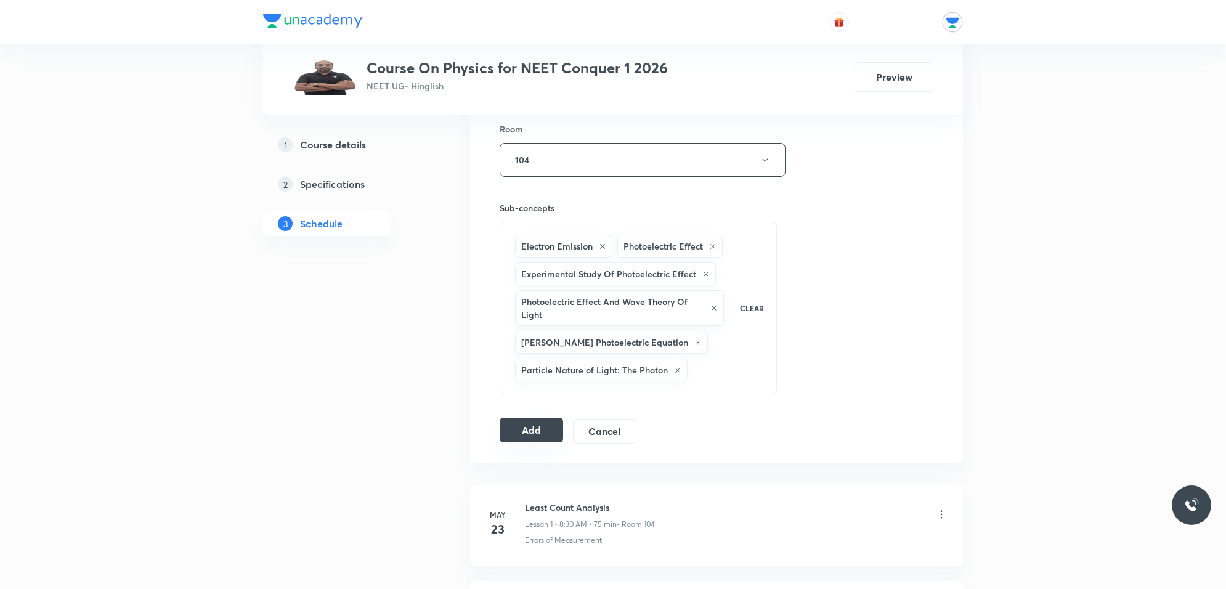
click at [538, 433] on button "Add" at bounding box center [531, 430] width 63 height 25
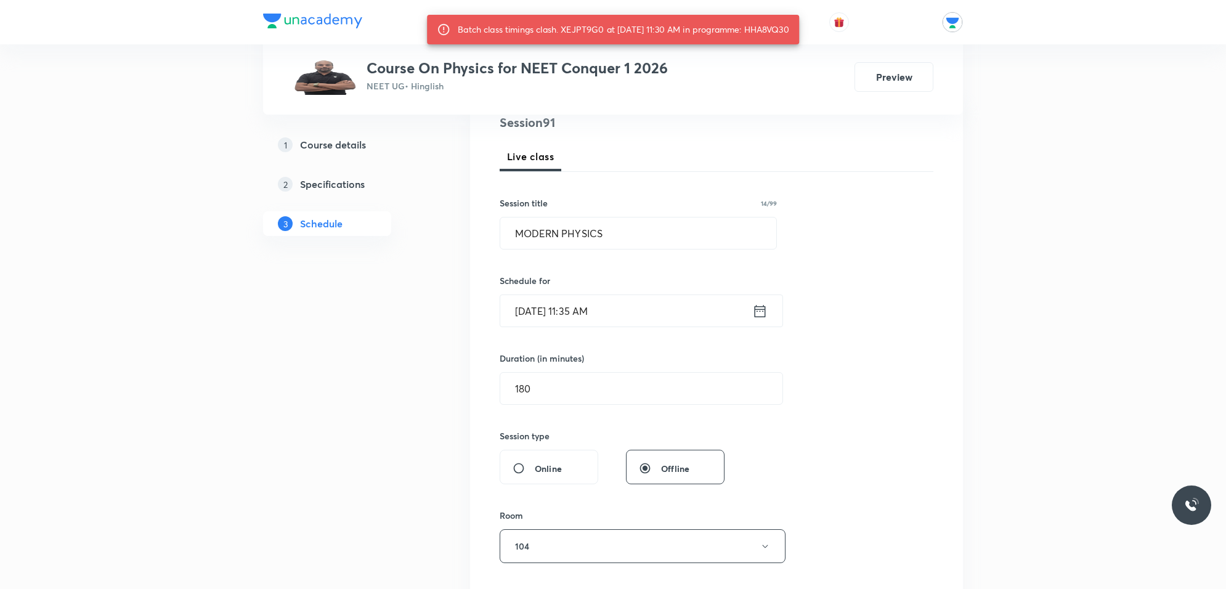
scroll to position [0, 0]
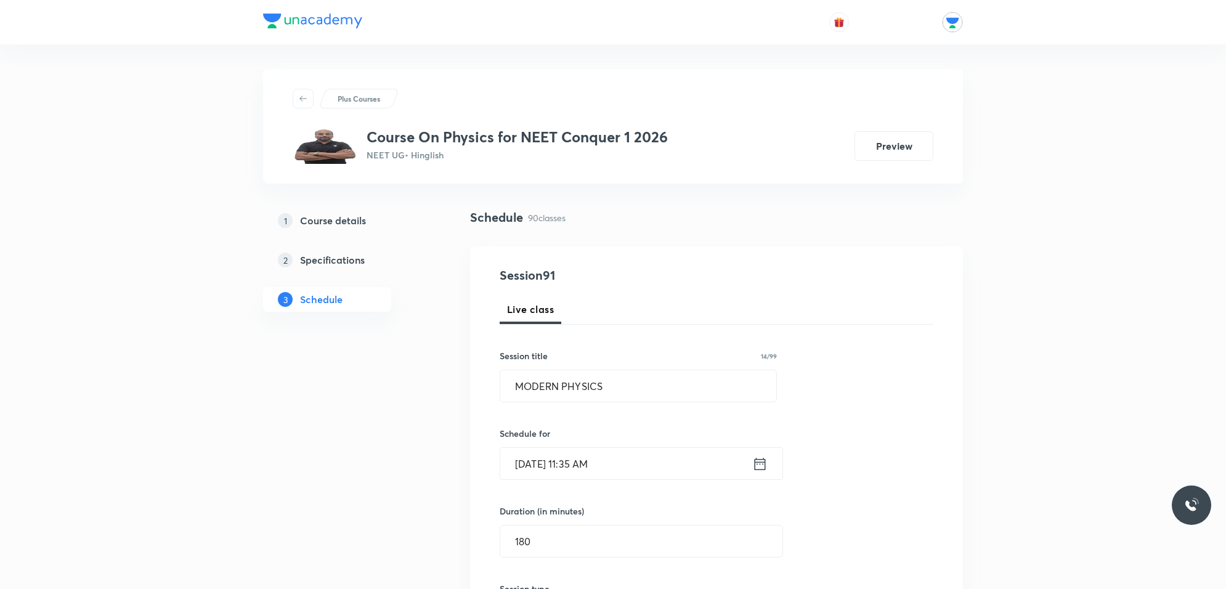
drag, startPoint x: 1055, startPoint y: 176, endPoint x: 1044, endPoint y: 188, distance: 17.0
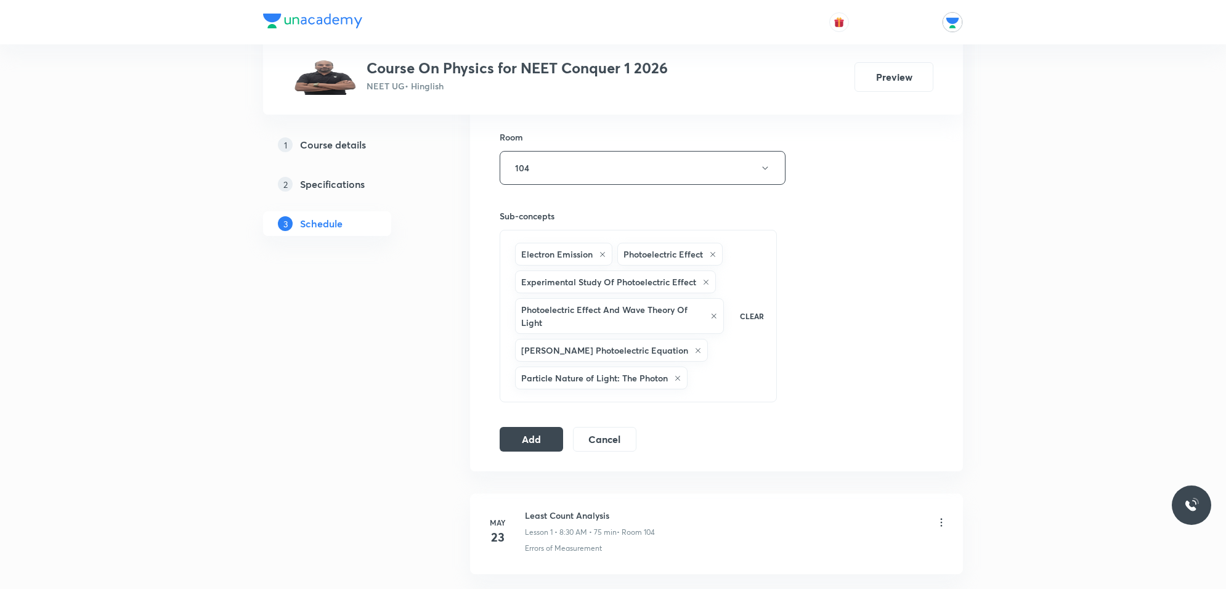
scroll to position [539, 0]
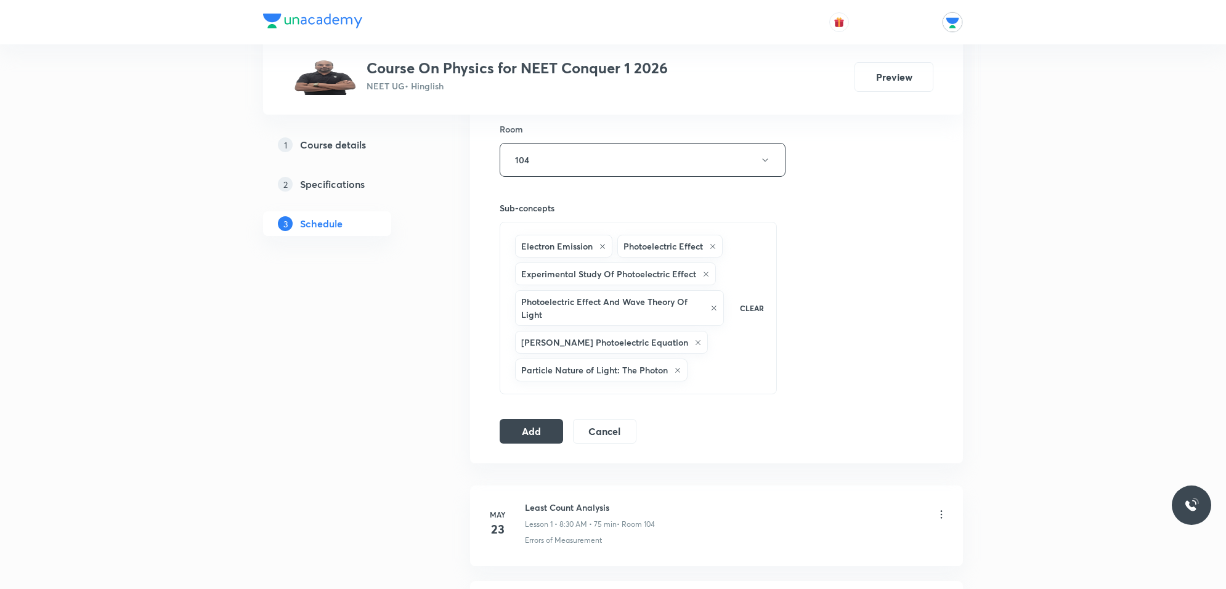
click at [531, 447] on div "Session 91 Live class Session title 14/99 MODERN PHYSICS ​ Schedule for Oct 4, …" at bounding box center [716, 85] width 493 height 756
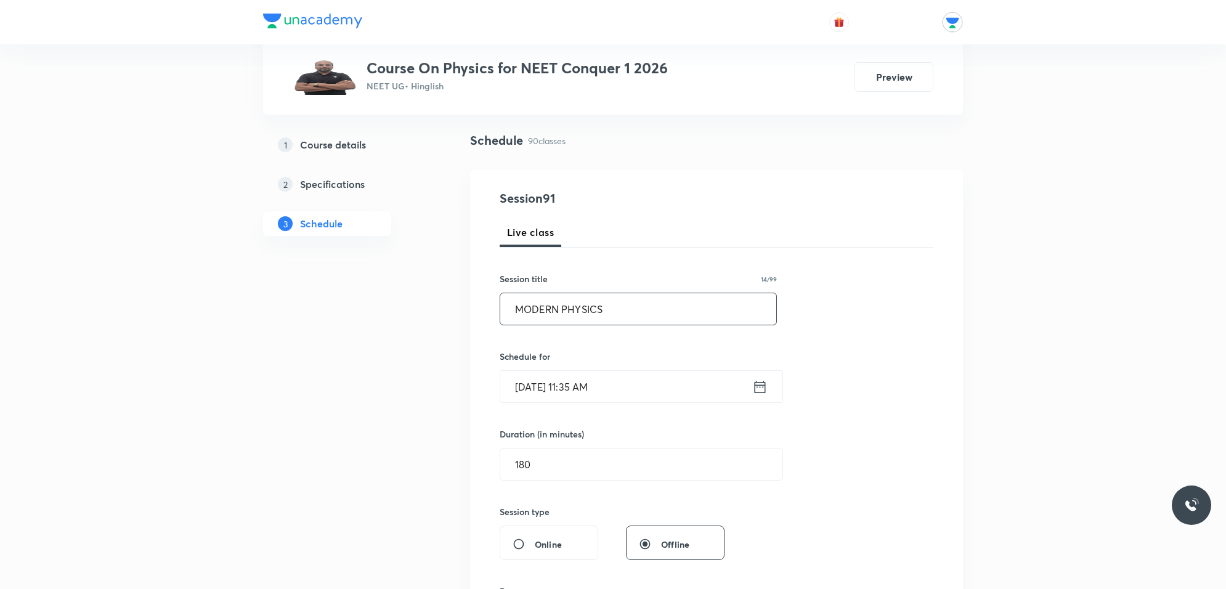
scroll to position [154, 0]
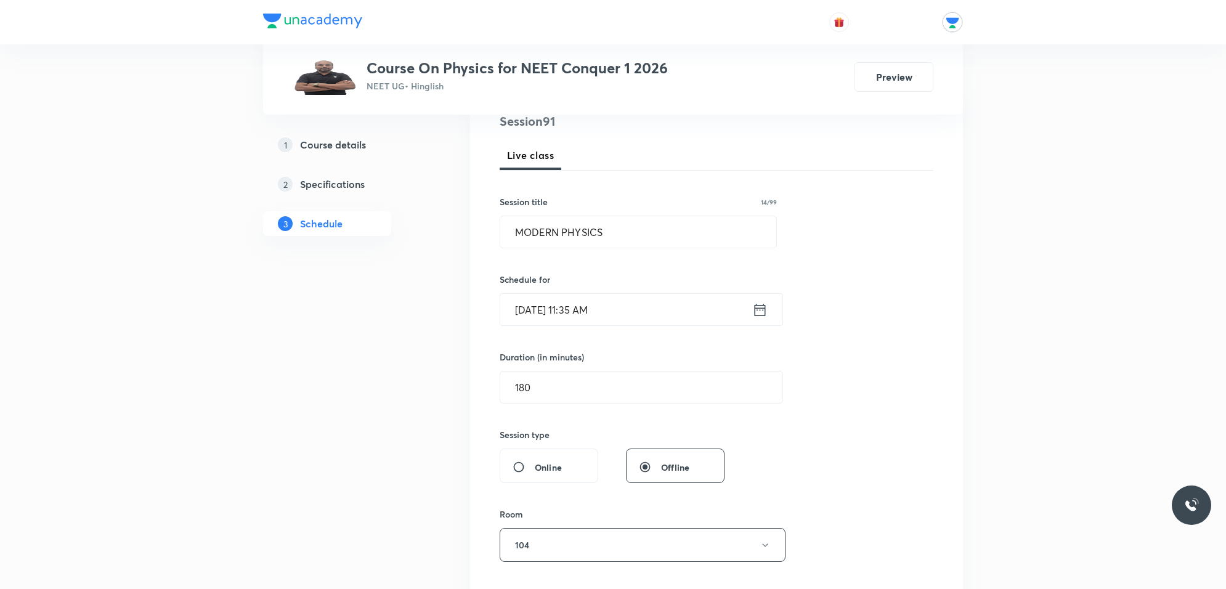
click at [620, 309] on input "Oct 4, 2025, 11:35 AM" at bounding box center [626, 309] width 252 height 31
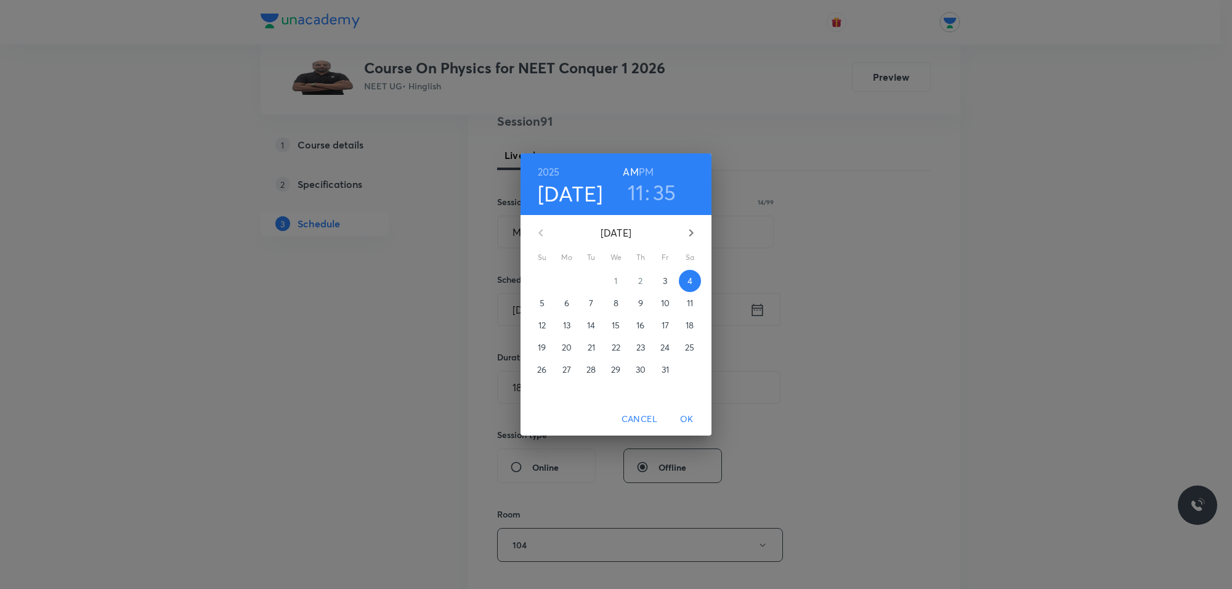
click at [657, 191] on h3 "35" at bounding box center [664, 192] width 23 height 26
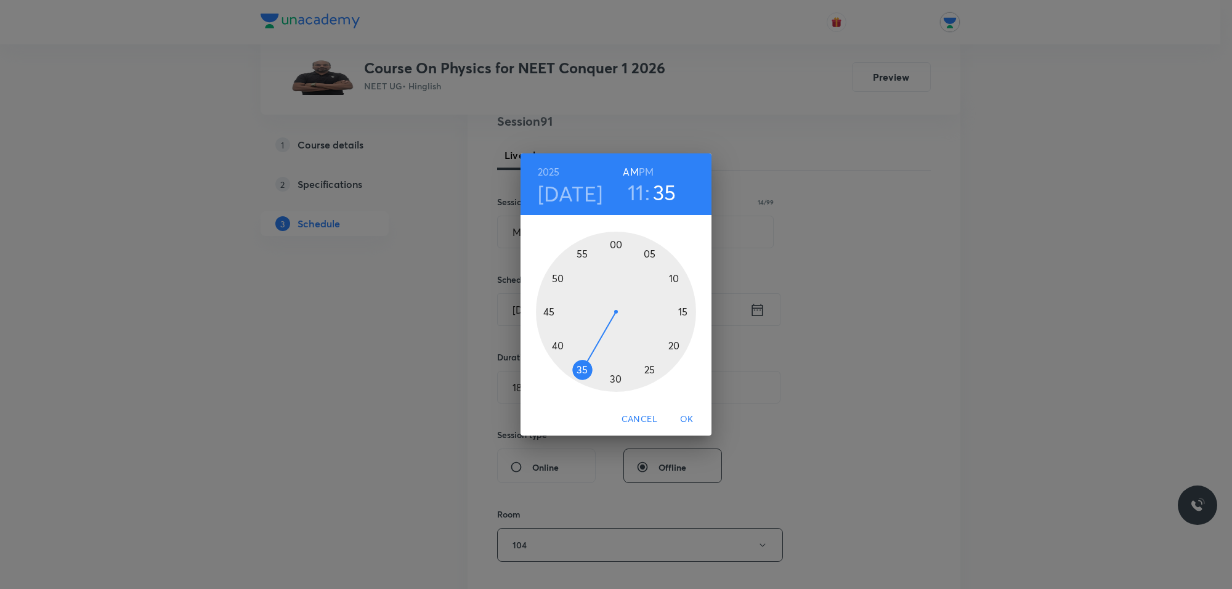
click at [617, 245] on div at bounding box center [616, 312] width 160 height 160
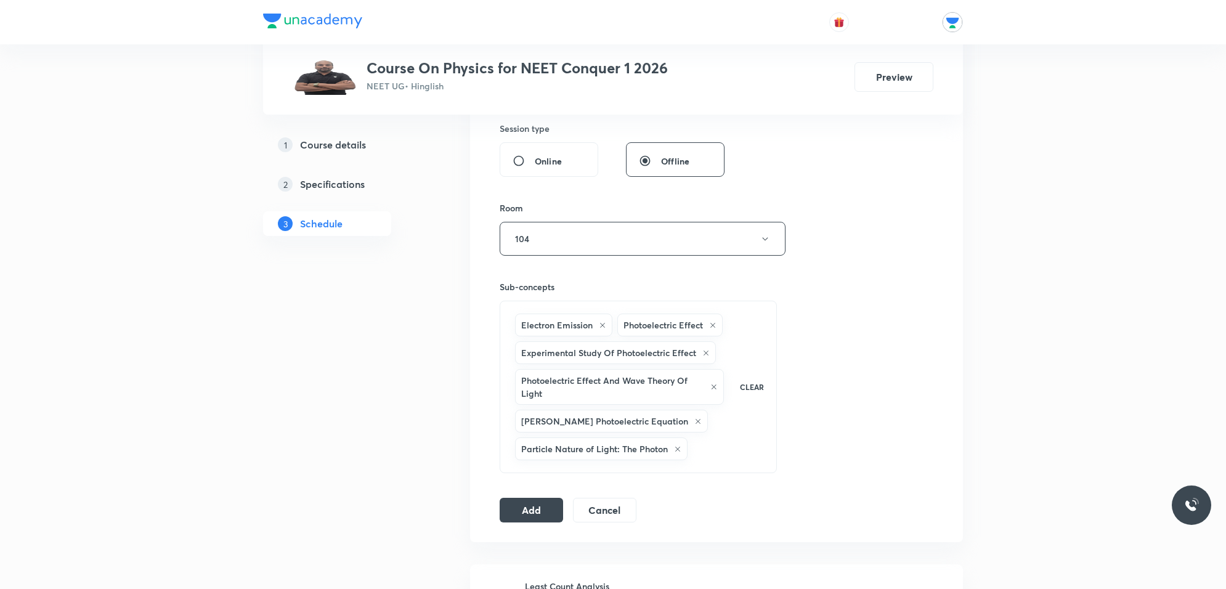
scroll to position [462, 0]
click at [548, 509] on button "Add" at bounding box center [531, 507] width 63 height 25
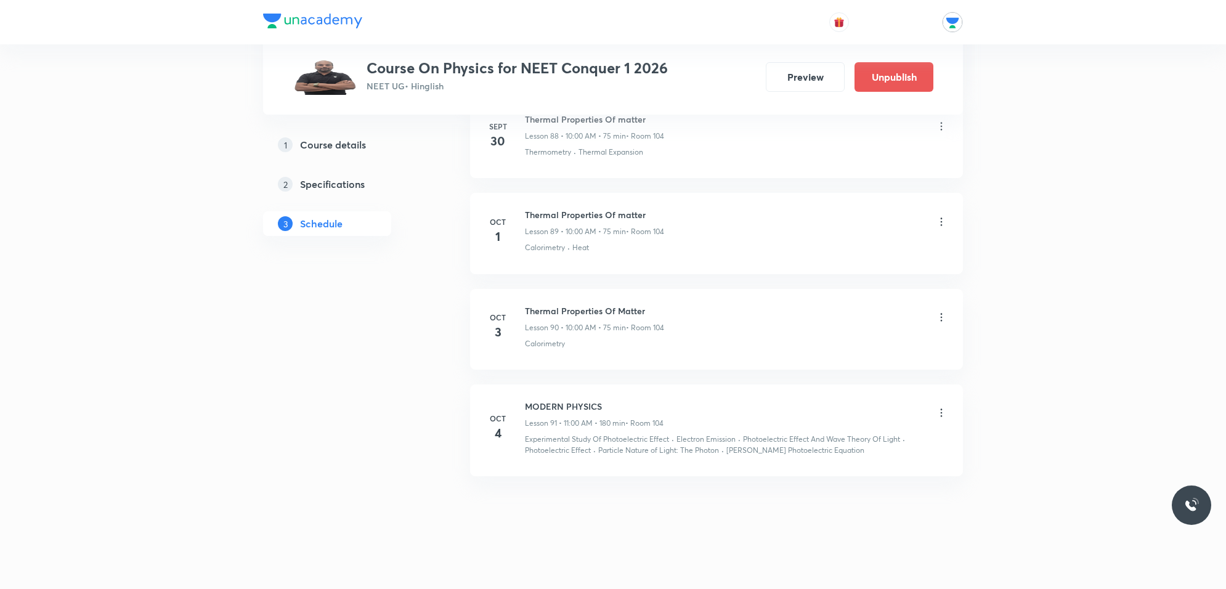
scroll to position [8605, 0]
click at [937, 413] on icon at bounding box center [941, 409] width 12 height 12
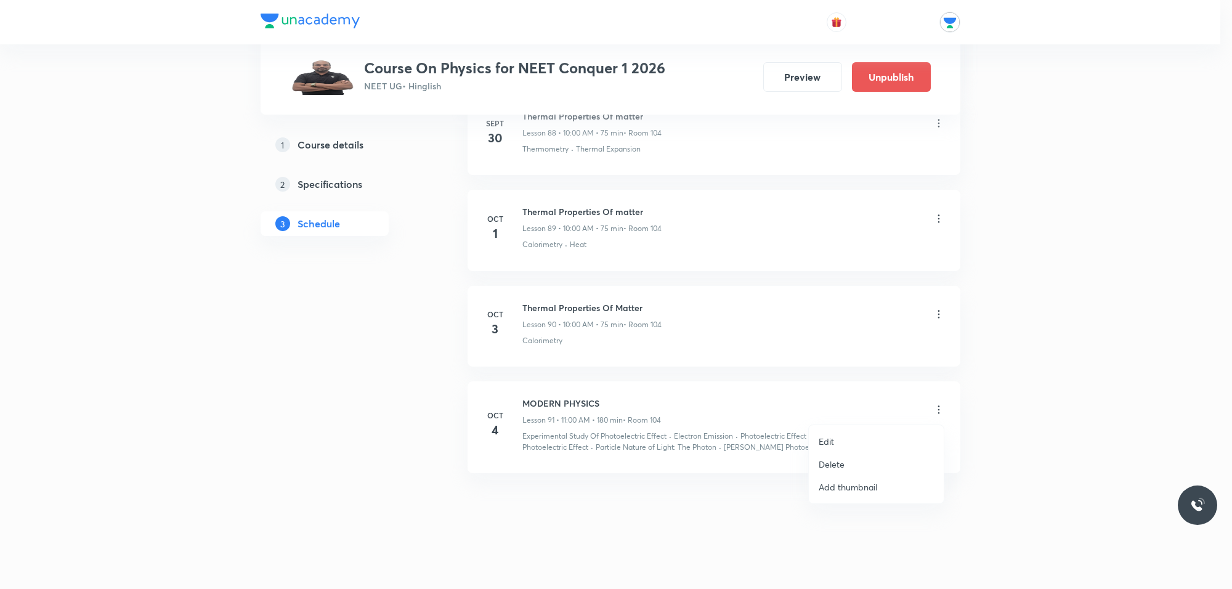
click at [833, 440] on p "Edit" at bounding box center [826, 441] width 15 height 13
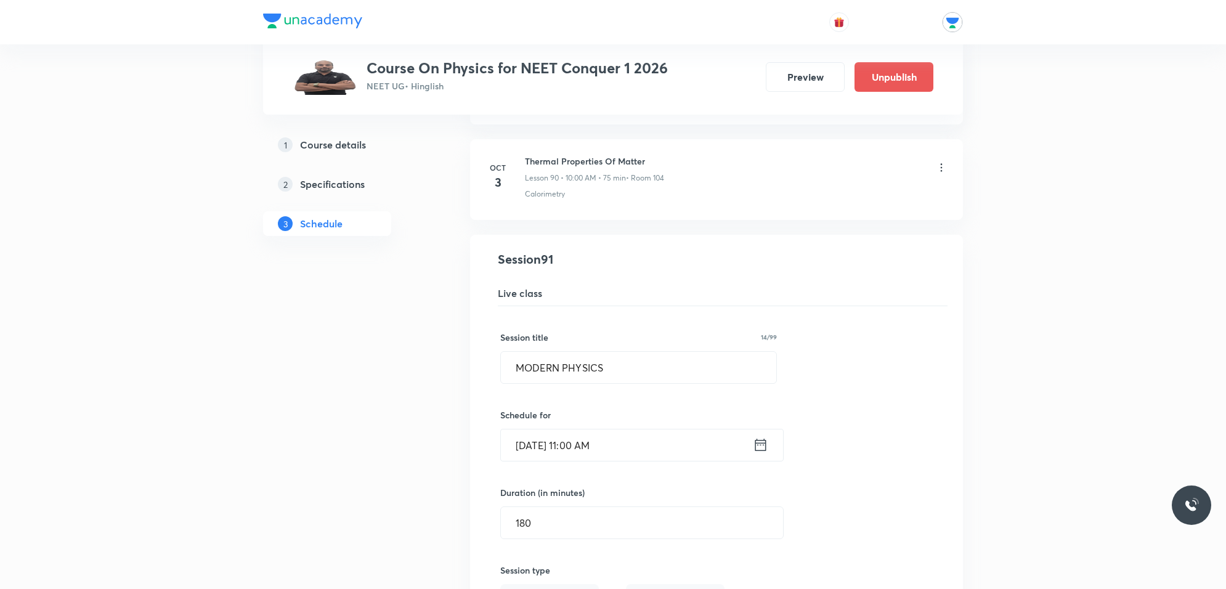
scroll to position [8682, 0]
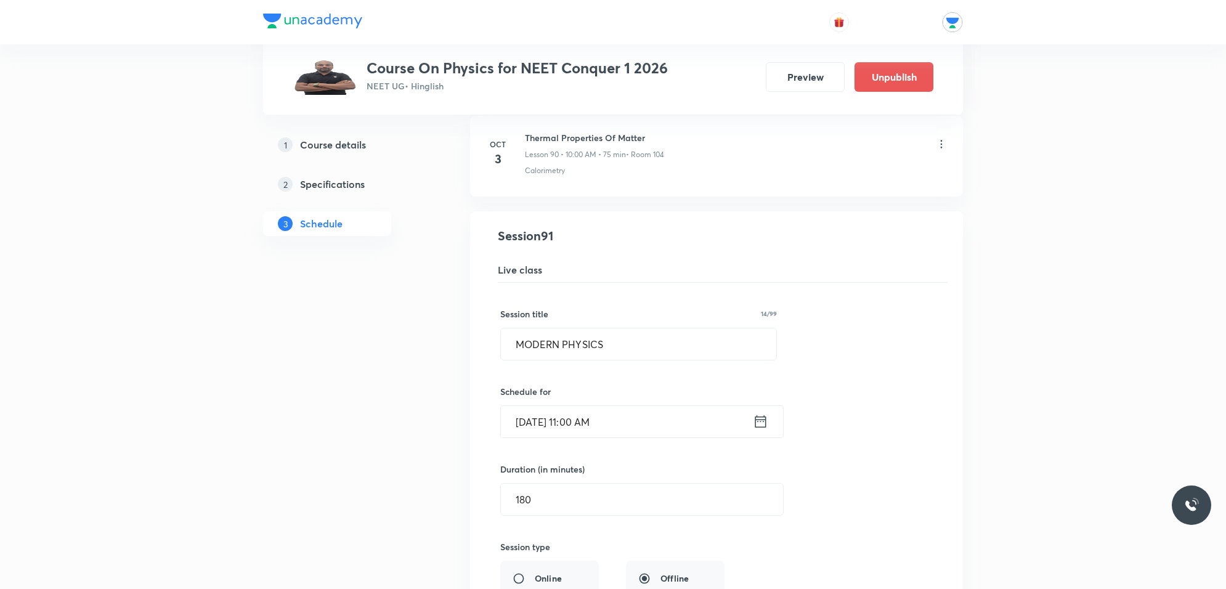
click at [607, 437] on input "Oct 4, 2025, 11:00 AM" at bounding box center [627, 421] width 252 height 31
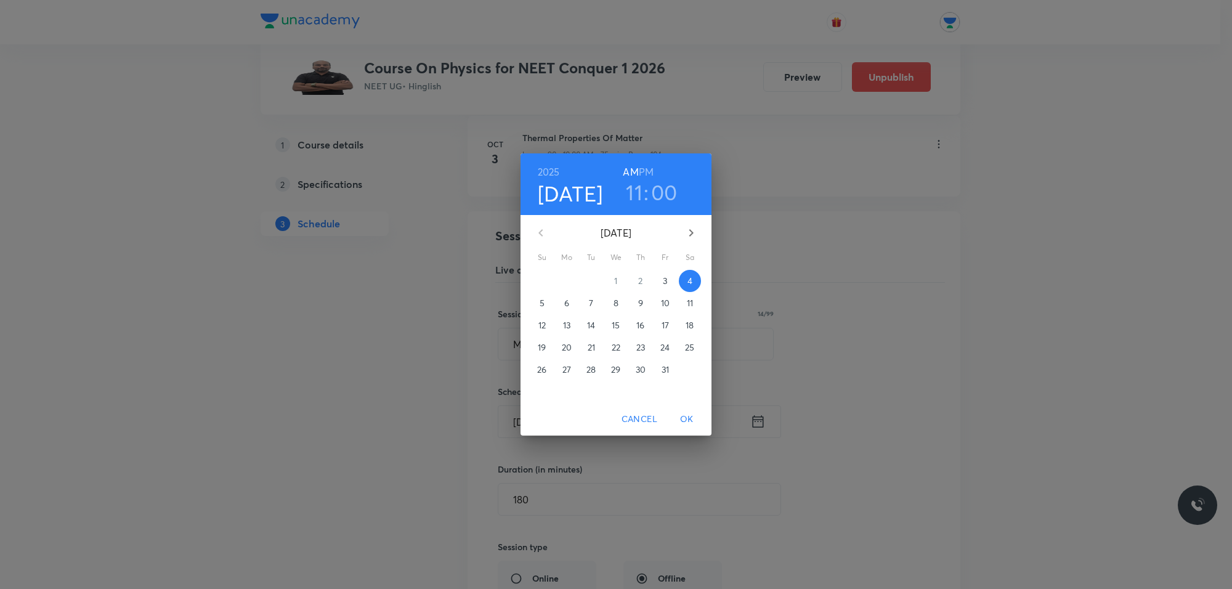
click at [633, 192] on h3 "11" at bounding box center [634, 192] width 17 height 26
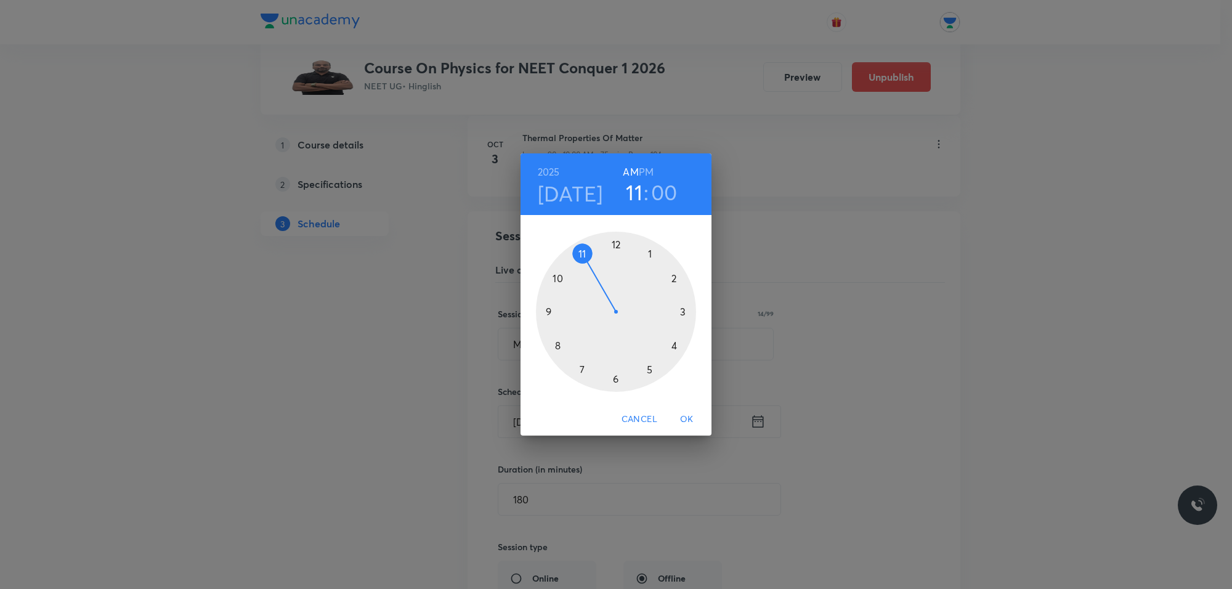
click at [559, 276] on div at bounding box center [616, 312] width 160 height 160
click at [681, 419] on span "OK" at bounding box center [687, 418] width 30 height 15
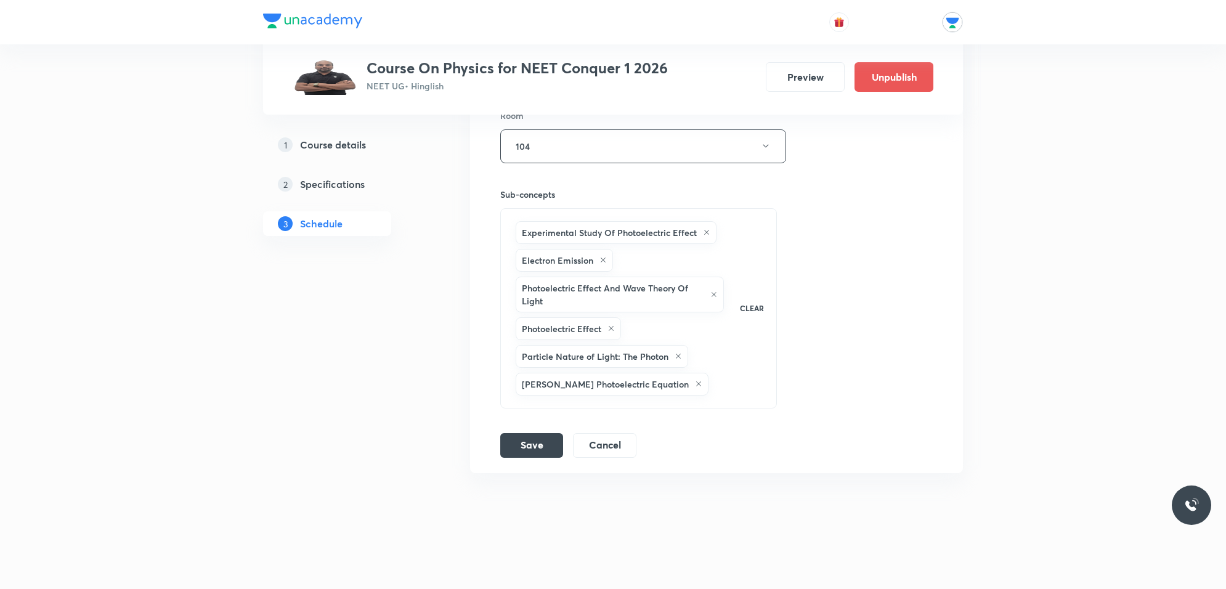
scroll to position [9222, 0]
click at [528, 442] on button "Save" at bounding box center [531, 444] width 63 height 25
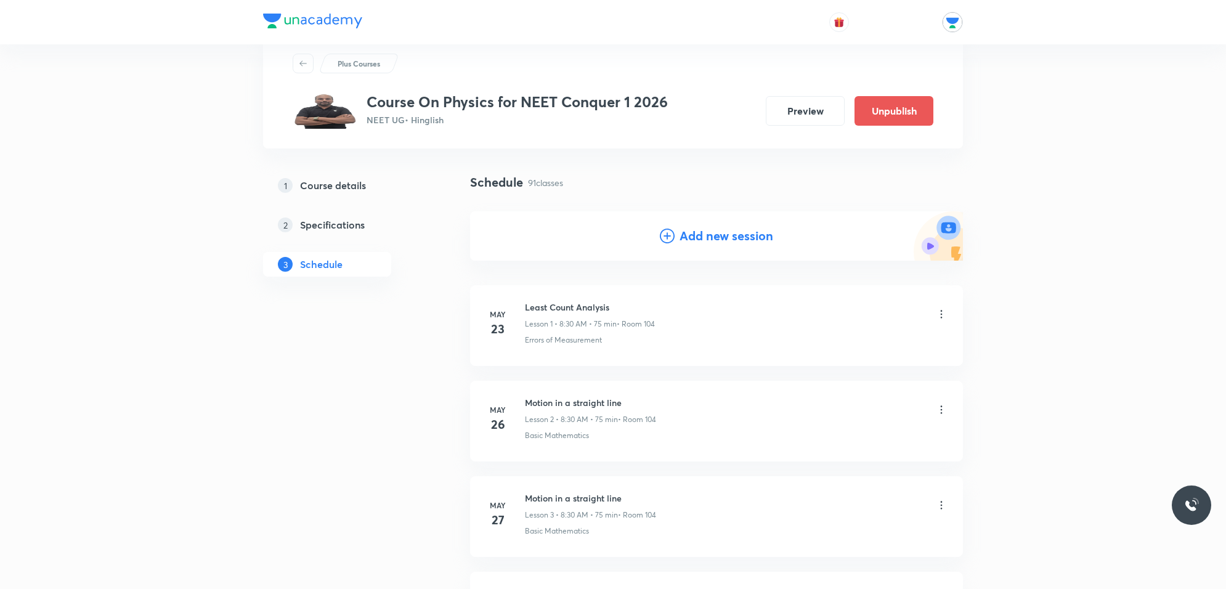
scroll to position [0, 0]
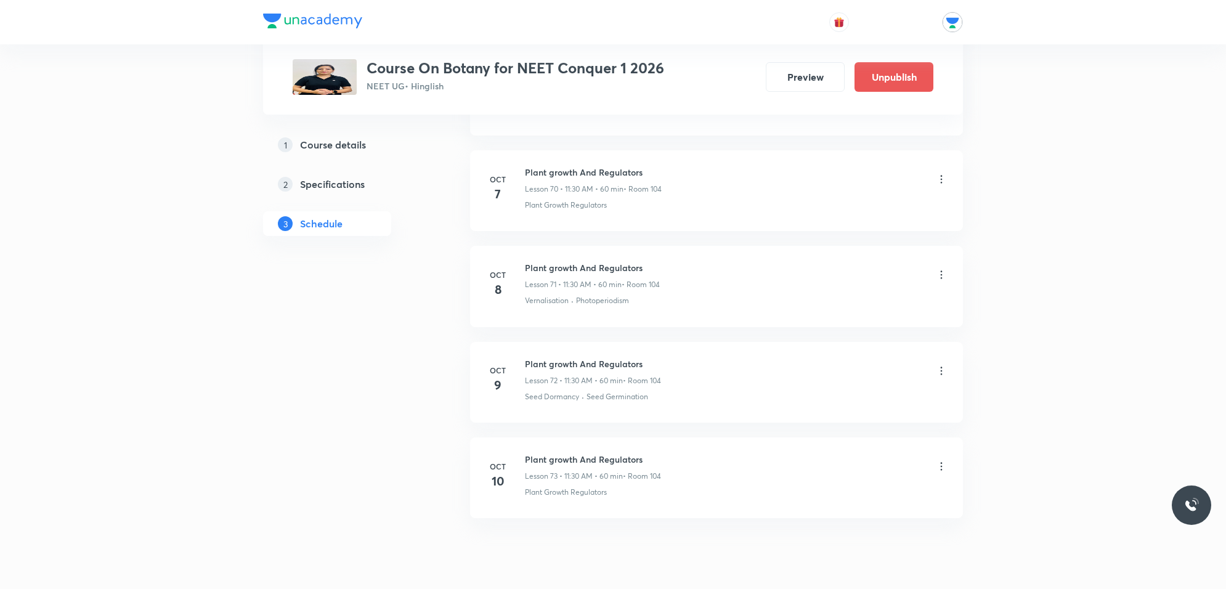
scroll to position [7390, 0]
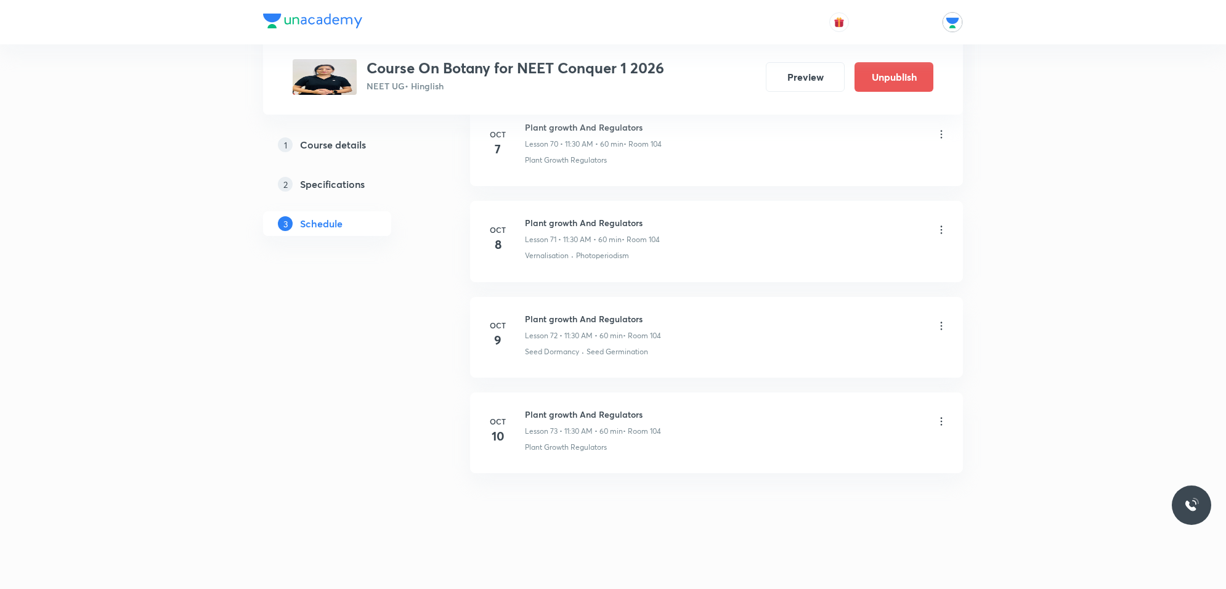
click at [941, 421] on icon at bounding box center [942, 421] width 2 height 8
click at [240, 351] on div at bounding box center [616, 294] width 1232 height 589
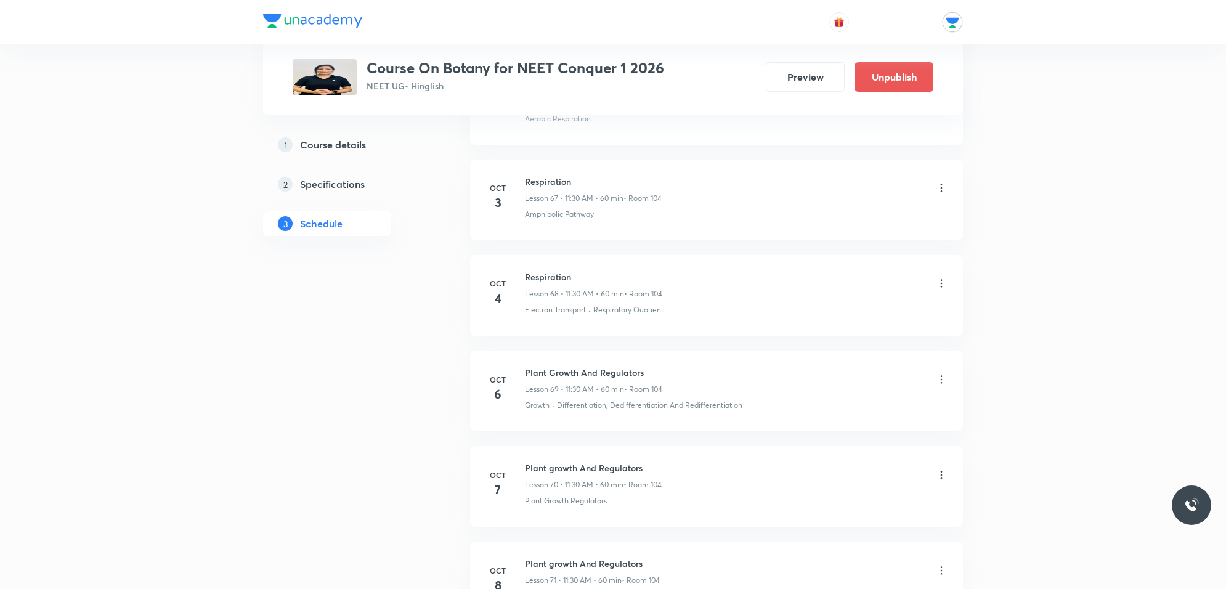
scroll to position [7005, 0]
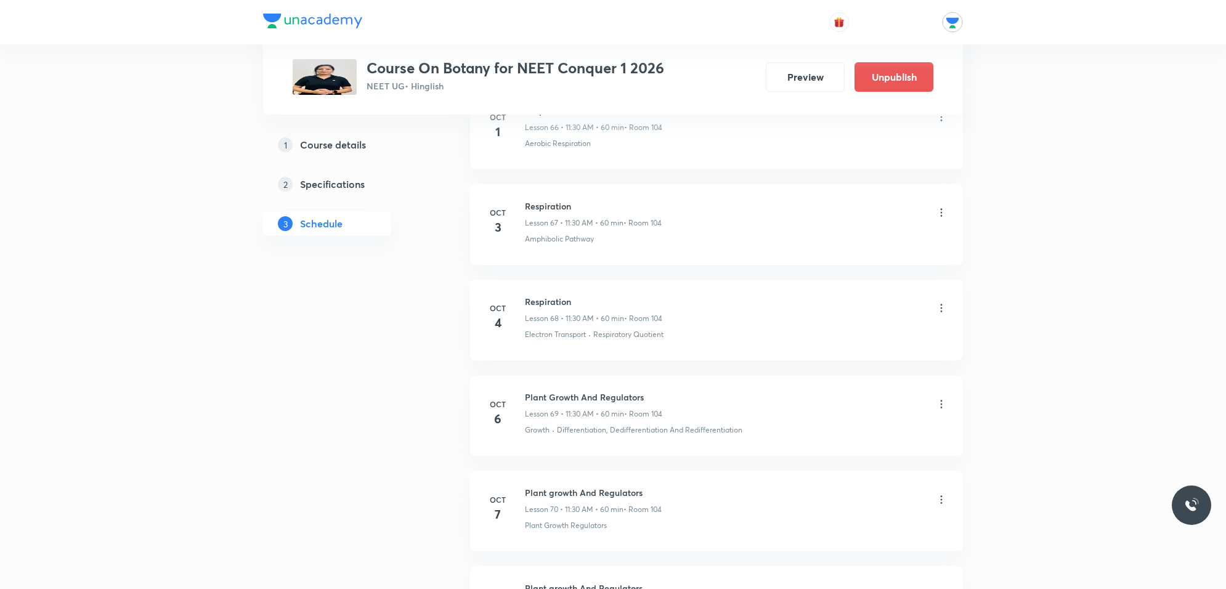
click at [942, 314] on icon at bounding box center [941, 308] width 12 height 12
click at [833, 381] on p "Delete" at bounding box center [832, 381] width 26 height 13
click at [810, 558] on button "Delete" at bounding box center [790, 563] width 108 height 30
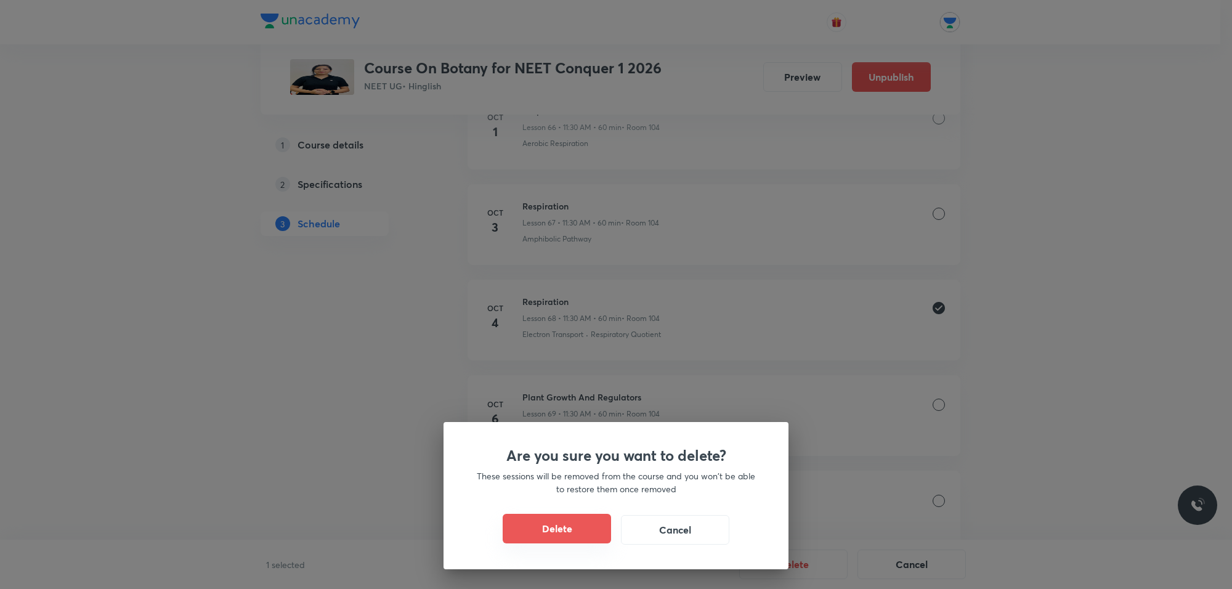
click at [561, 530] on button "Delete" at bounding box center [557, 529] width 108 height 30
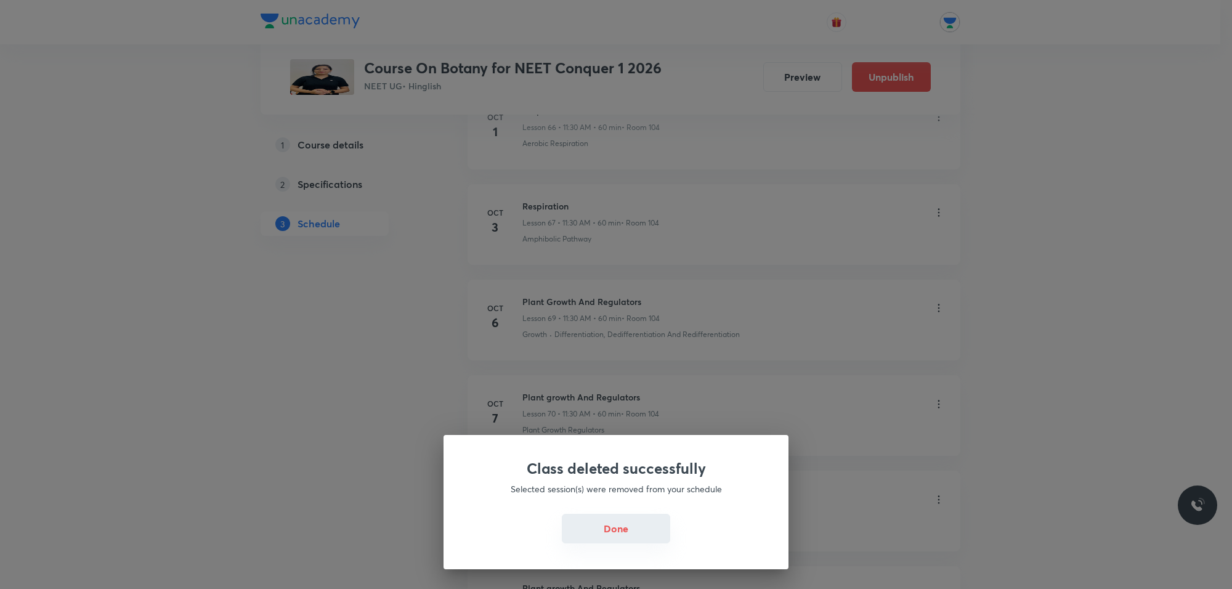
click at [617, 521] on button "Done" at bounding box center [616, 529] width 108 height 30
